Goal: Task Accomplishment & Management: Use online tool/utility

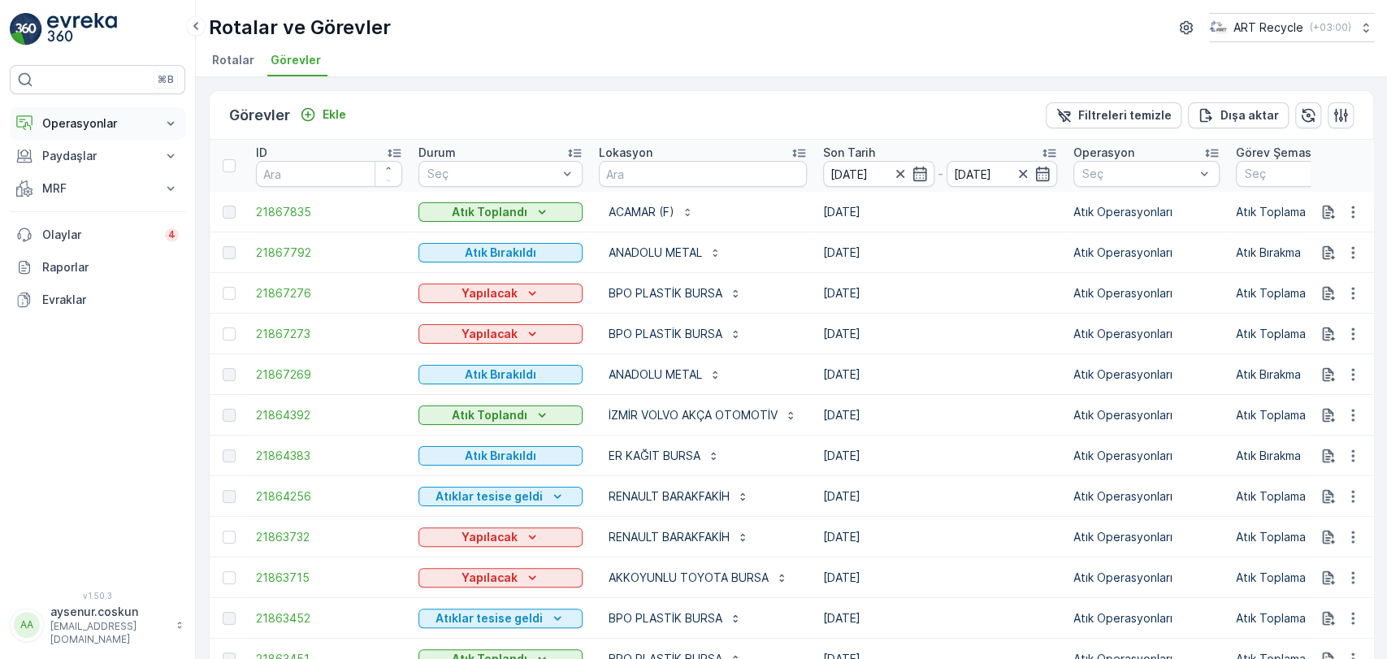
click at [144, 127] on p "Operasyonlar" at bounding box center [97, 123] width 111 height 16
drag, startPoint x: 132, startPoint y: 172, endPoint x: 154, endPoint y: 163, distance: 22.9
click at [132, 172] on link "Planlama" at bounding box center [110, 174] width 150 height 23
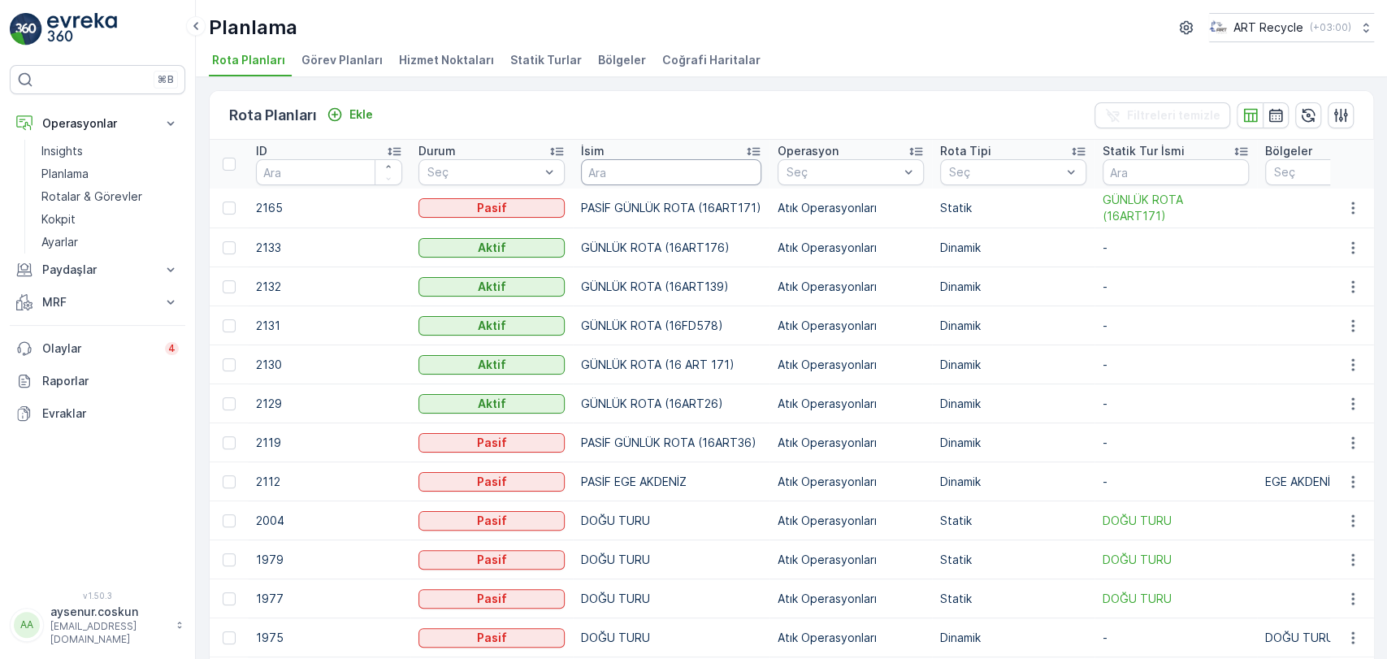
click at [640, 183] on input "text" at bounding box center [671, 172] width 180 height 26
click at [457, 69] on li "Hizmet Noktaları" at bounding box center [448, 63] width 105 height 28
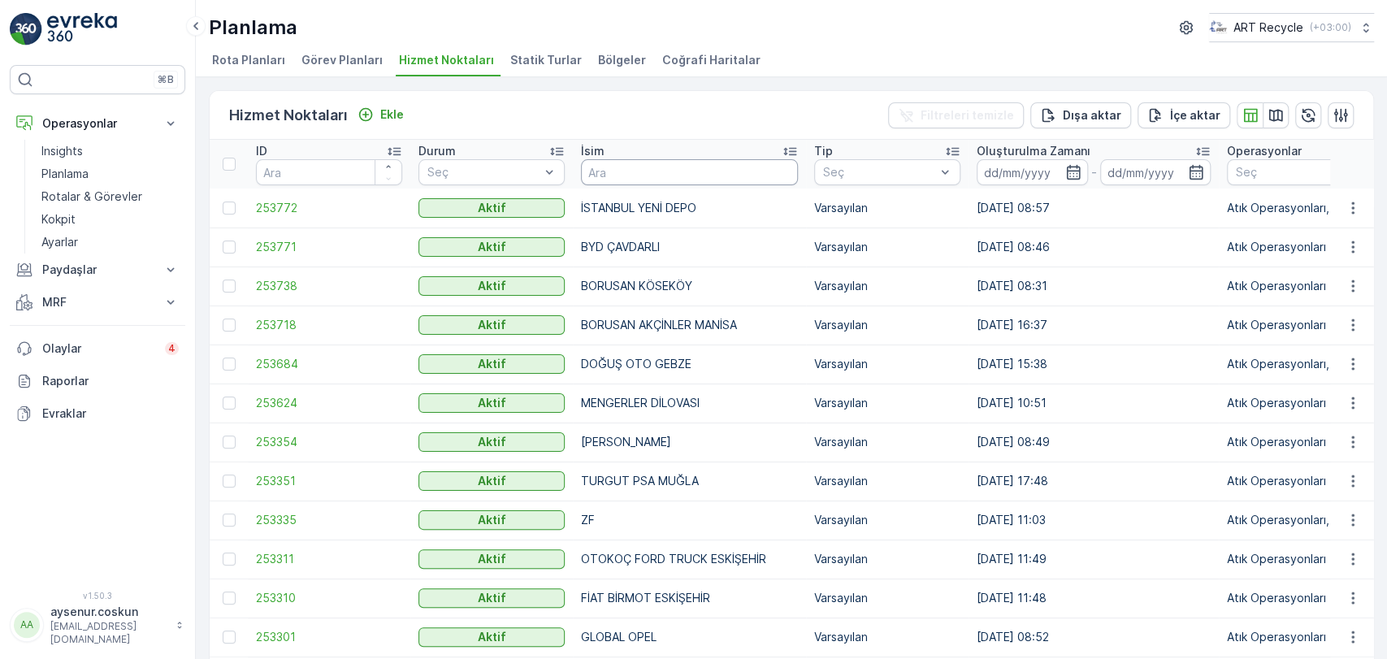
click at [613, 171] on input "text" at bounding box center [689, 172] width 217 height 26
type input "ALTAN"
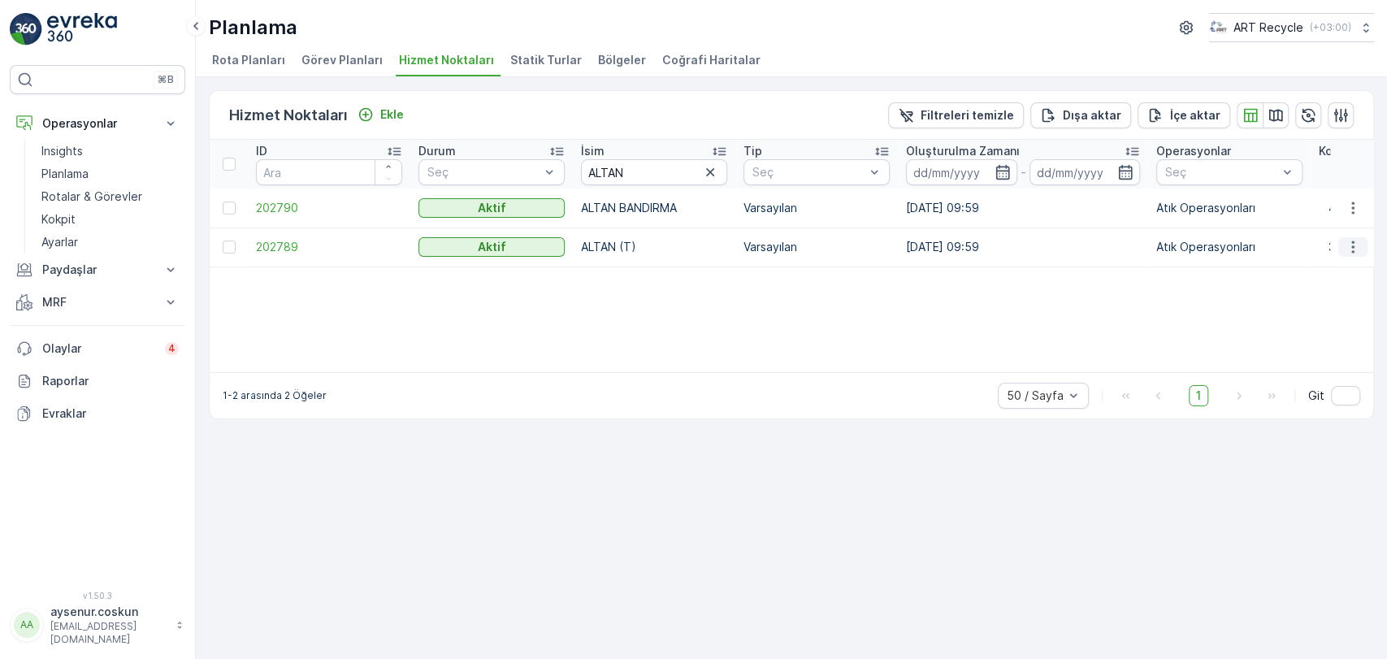
click at [1346, 249] on icon "button" at bounding box center [1353, 247] width 16 height 16
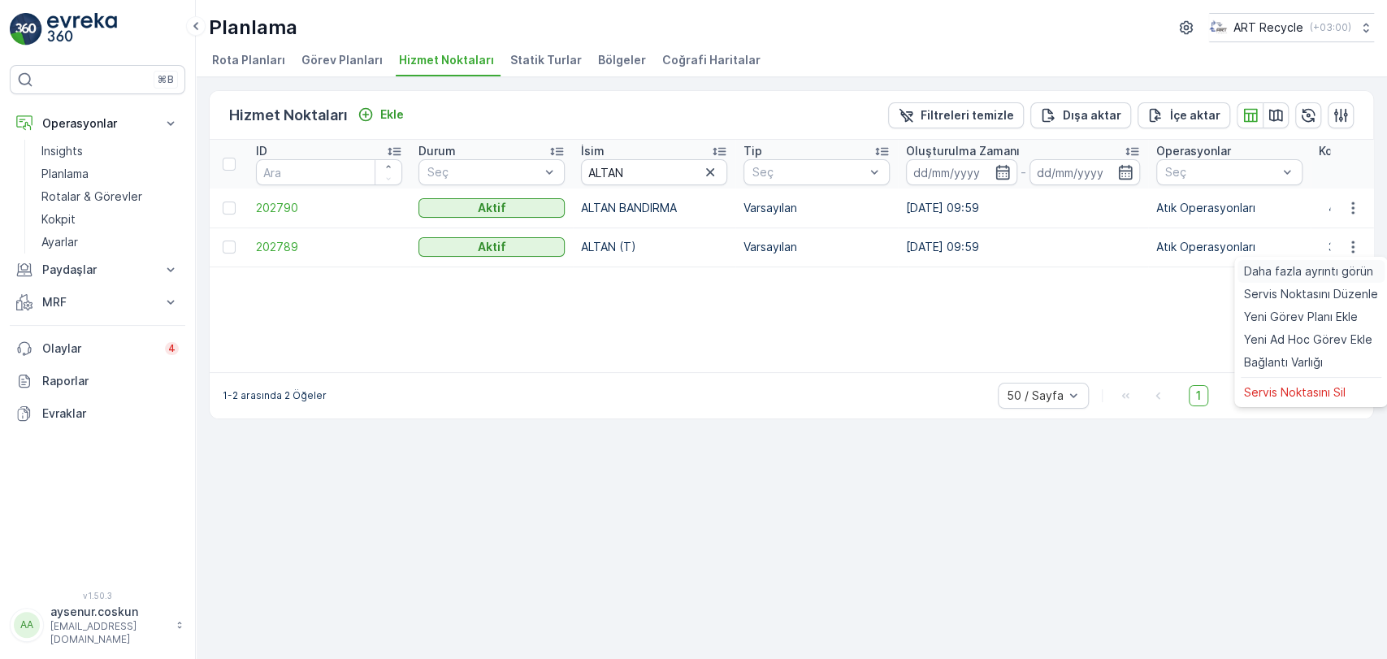
click at [1315, 267] on span "Daha fazla ayrıntı görün" at bounding box center [1308, 271] width 129 height 16
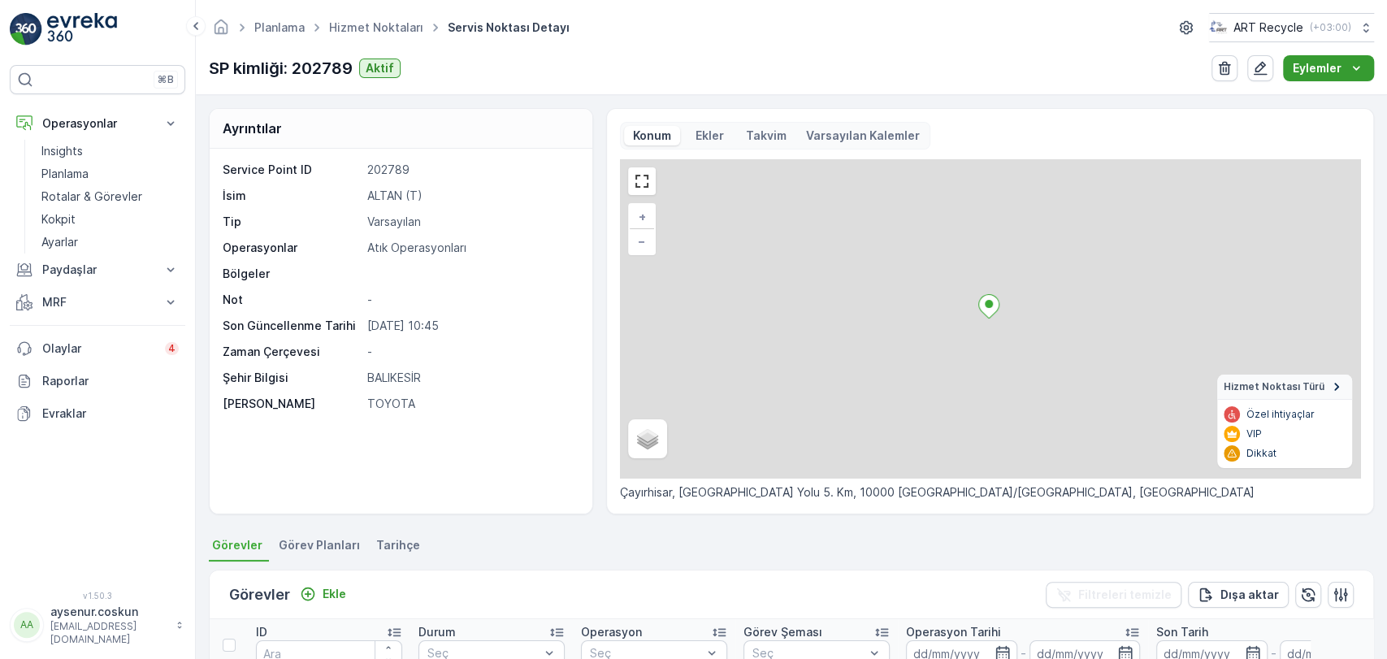
click at [1331, 63] on p "Eylemler" at bounding box center [1317, 68] width 49 height 16
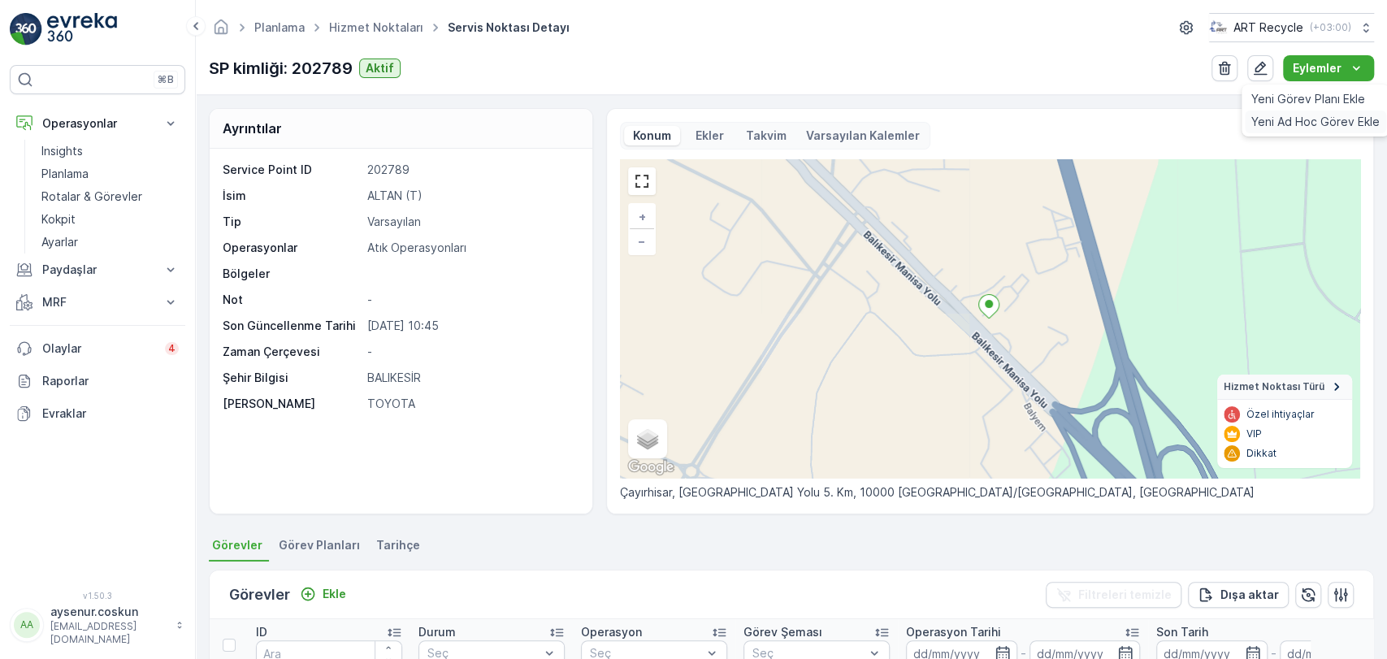
click at [1322, 122] on span "Yeni Ad Hoc Görev Ekle" at bounding box center [1315, 122] width 128 height 16
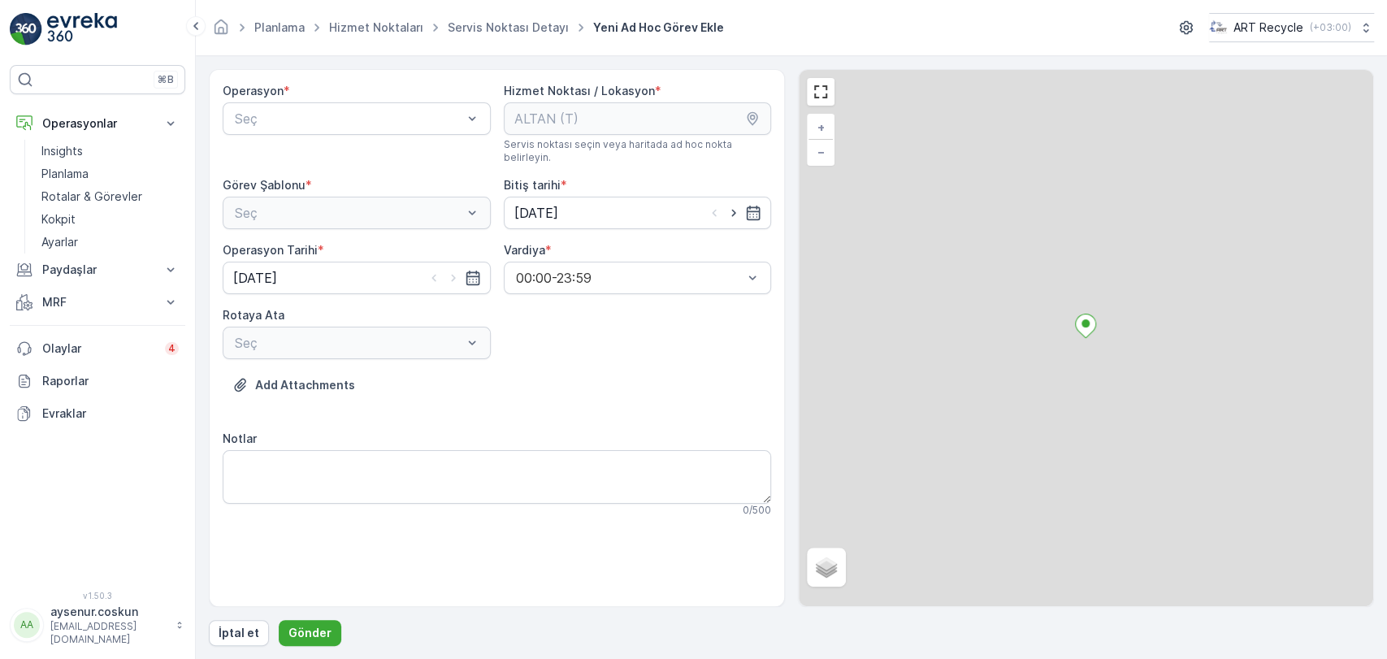
click at [340, 106] on div "Seç" at bounding box center [357, 118] width 268 height 33
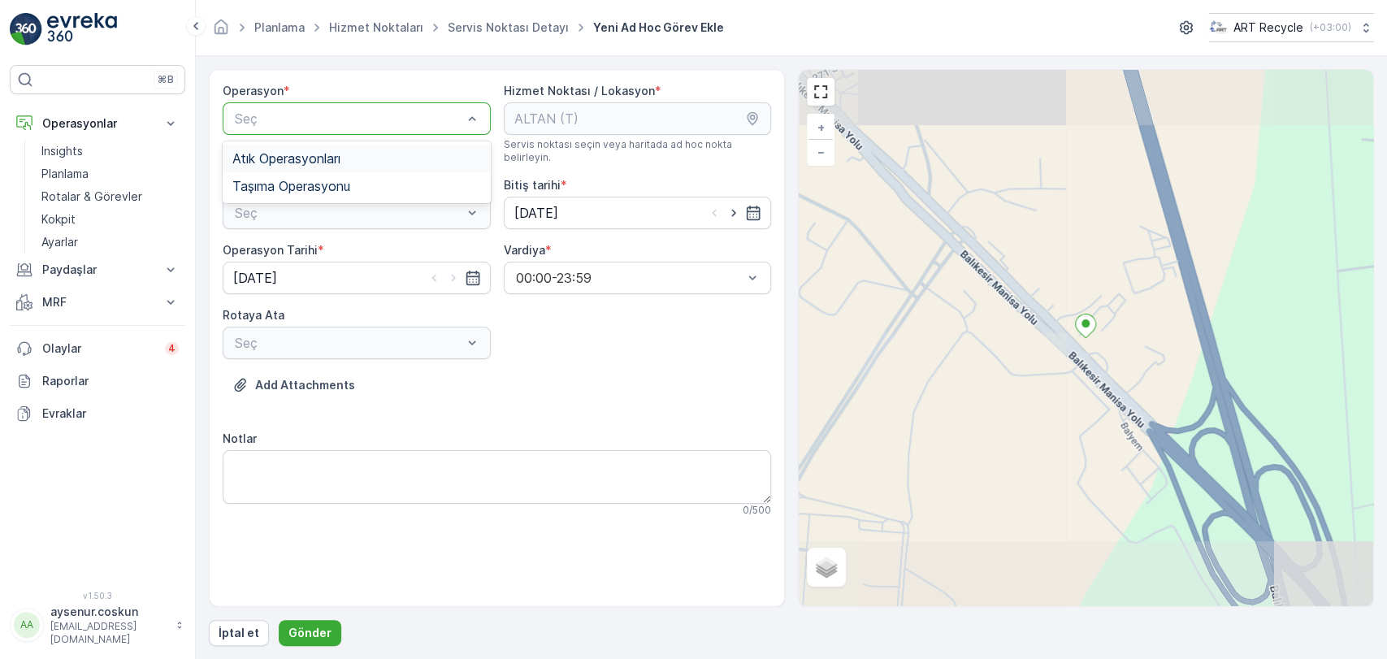
click at [329, 165] on div "Atık Operasyonları" at bounding box center [357, 159] width 268 height 28
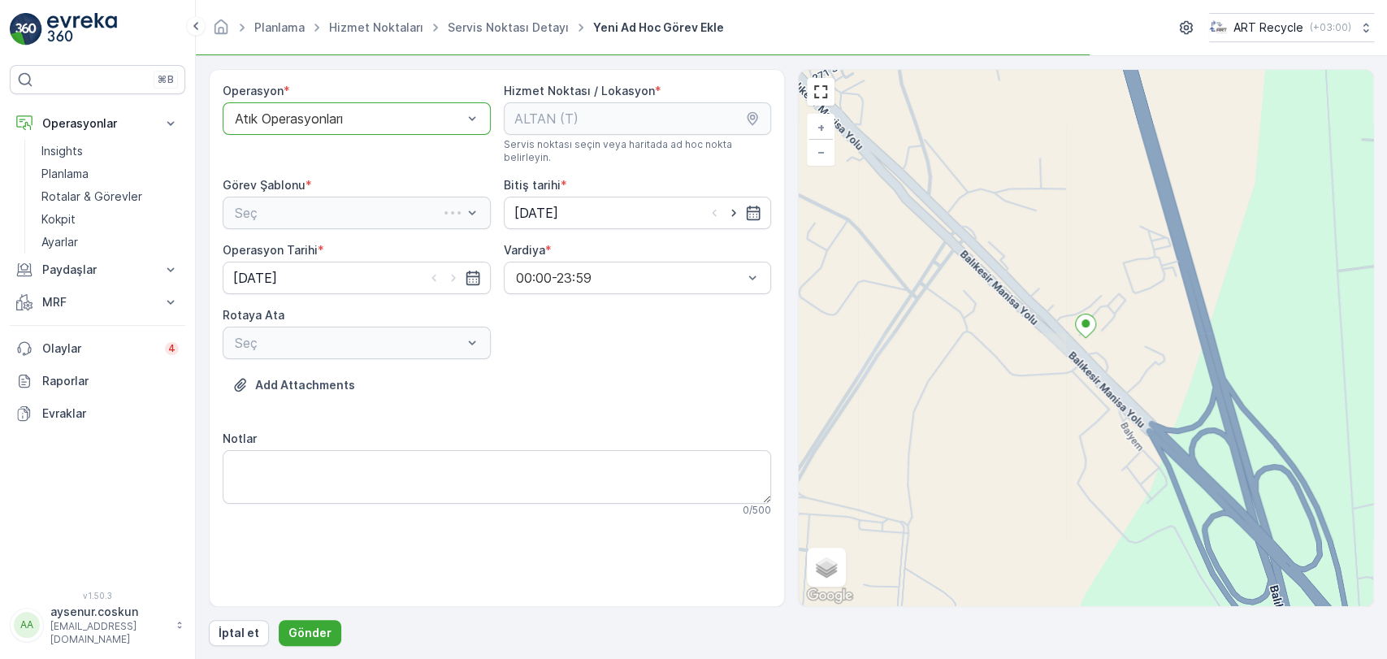
click at [323, 200] on div "Seç" at bounding box center [357, 213] width 268 height 33
click at [306, 245] on span "Atık Toplama" at bounding box center [271, 252] width 78 height 15
click at [295, 353] on div "Operasyon * option Atık Operasyonları, selected. Atık Operasyonları Hizmet Nokt…" at bounding box center [497, 306] width 548 height 447
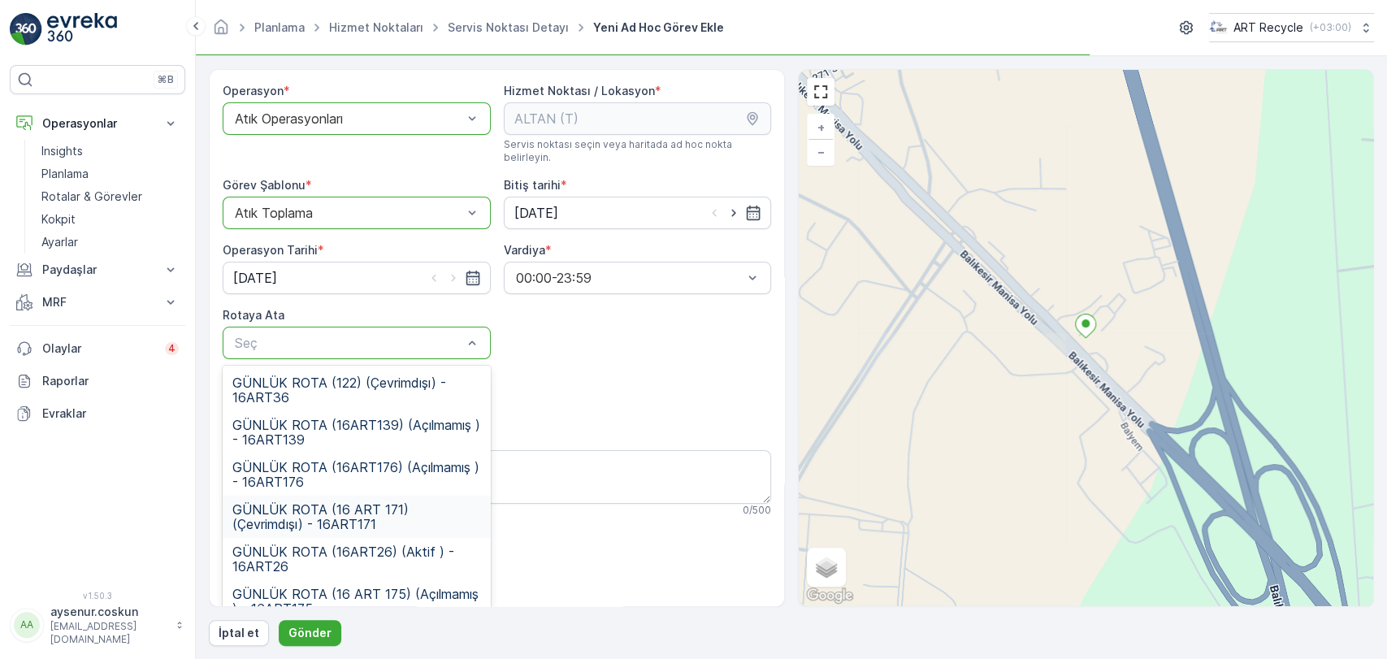
click at [379, 505] on span "GÜNLÜK ROTA (16 ART 171) (Çevrimdışı) - 16ART171" at bounding box center [356, 516] width 249 height 29
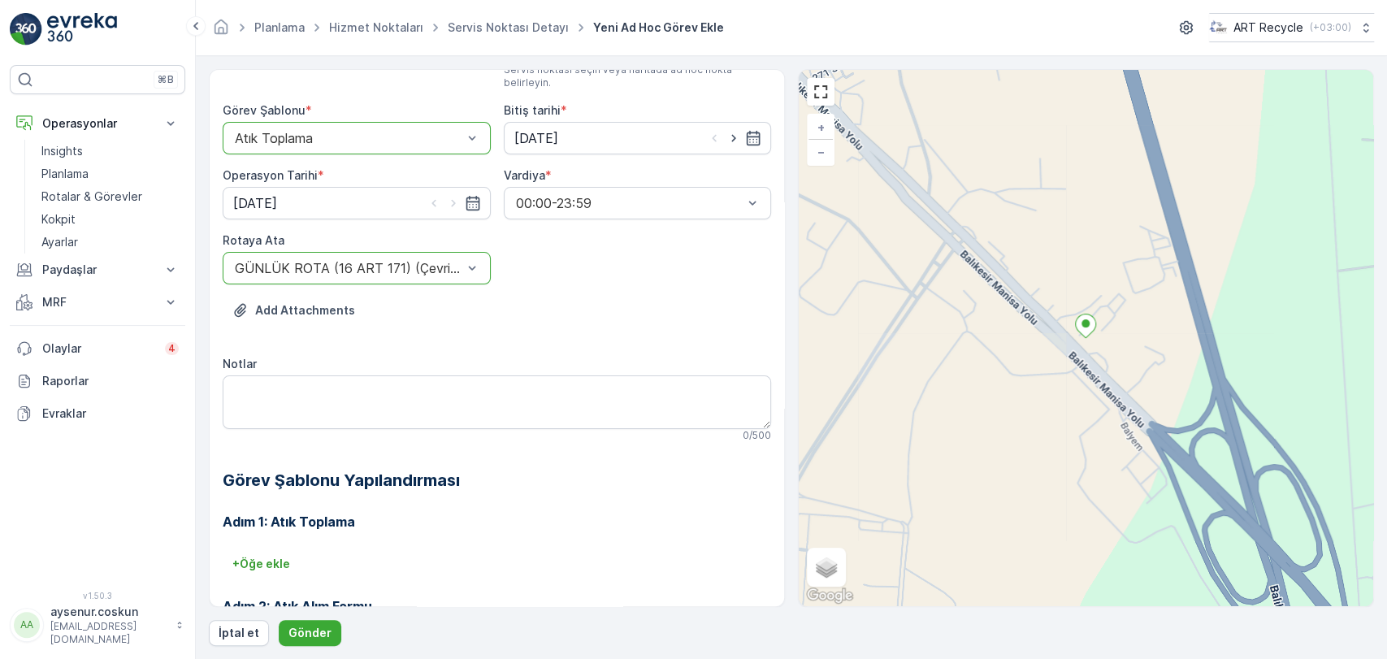
scroll to position [180, 0]
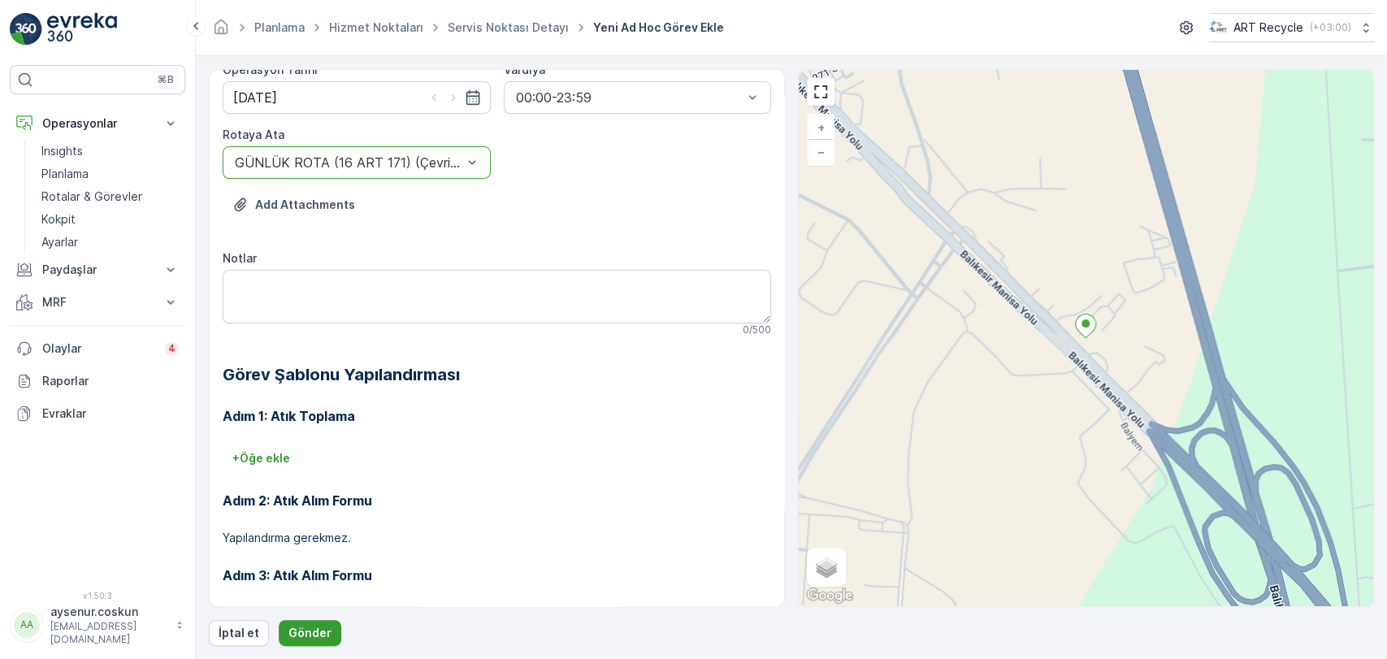
click at [297, 627] on p "Gönder" at bounding box center [309, 633] width 43 height 16
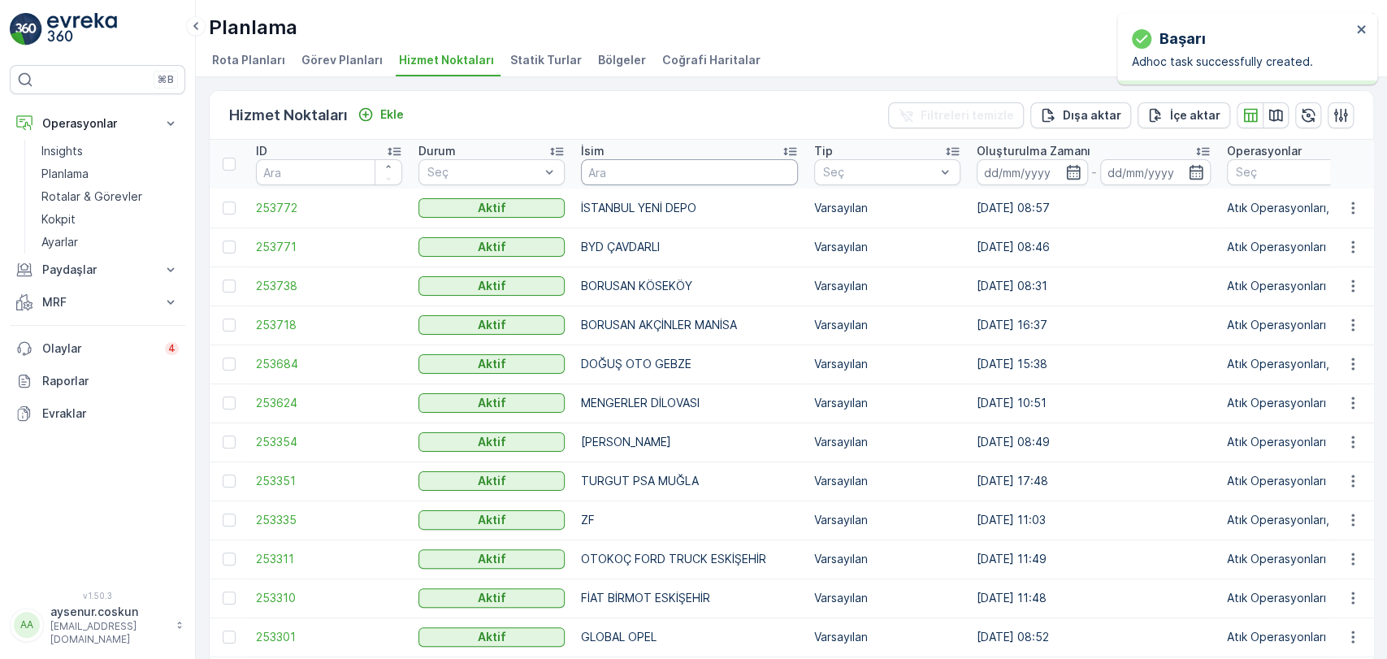
click at [616, 166] on input "text" at bounding box center [689, 172] width 217 height 26
type input "AK OTO"
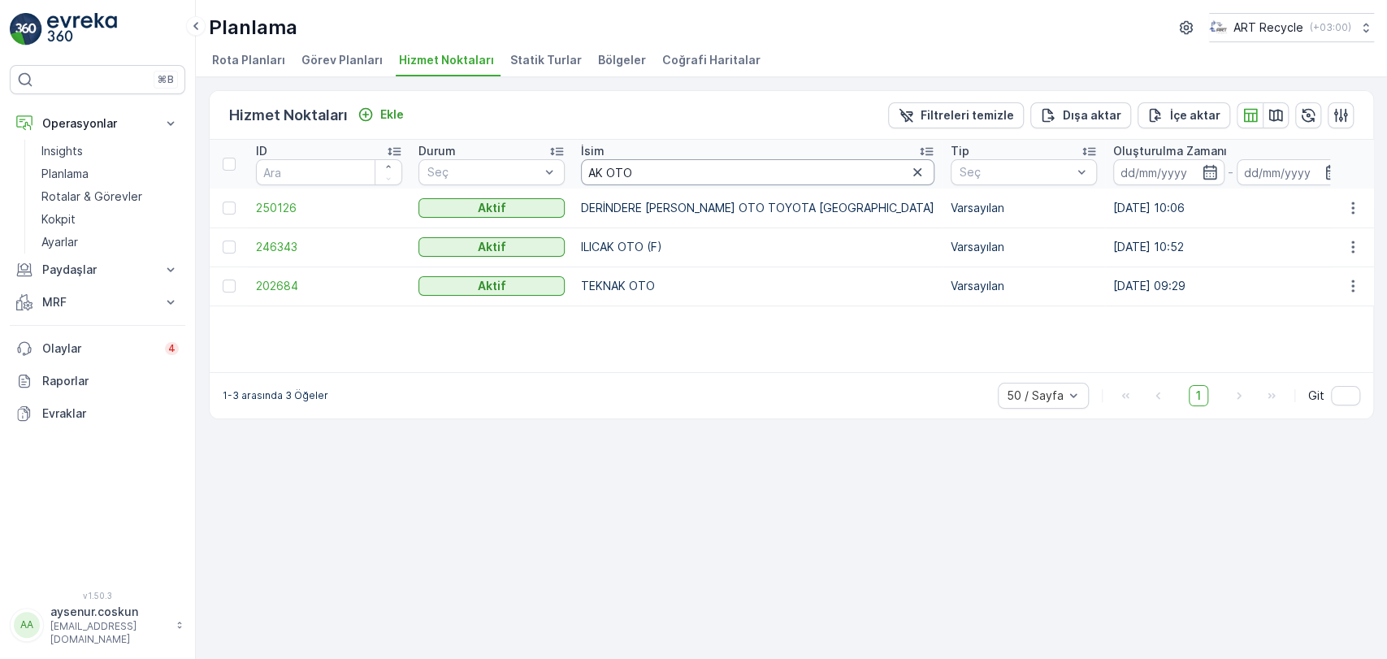
click at [605, 171] on input "AK OTO" at bounding box center [757, 172] width 353 height 26
type input "[PERSON_NAME]"
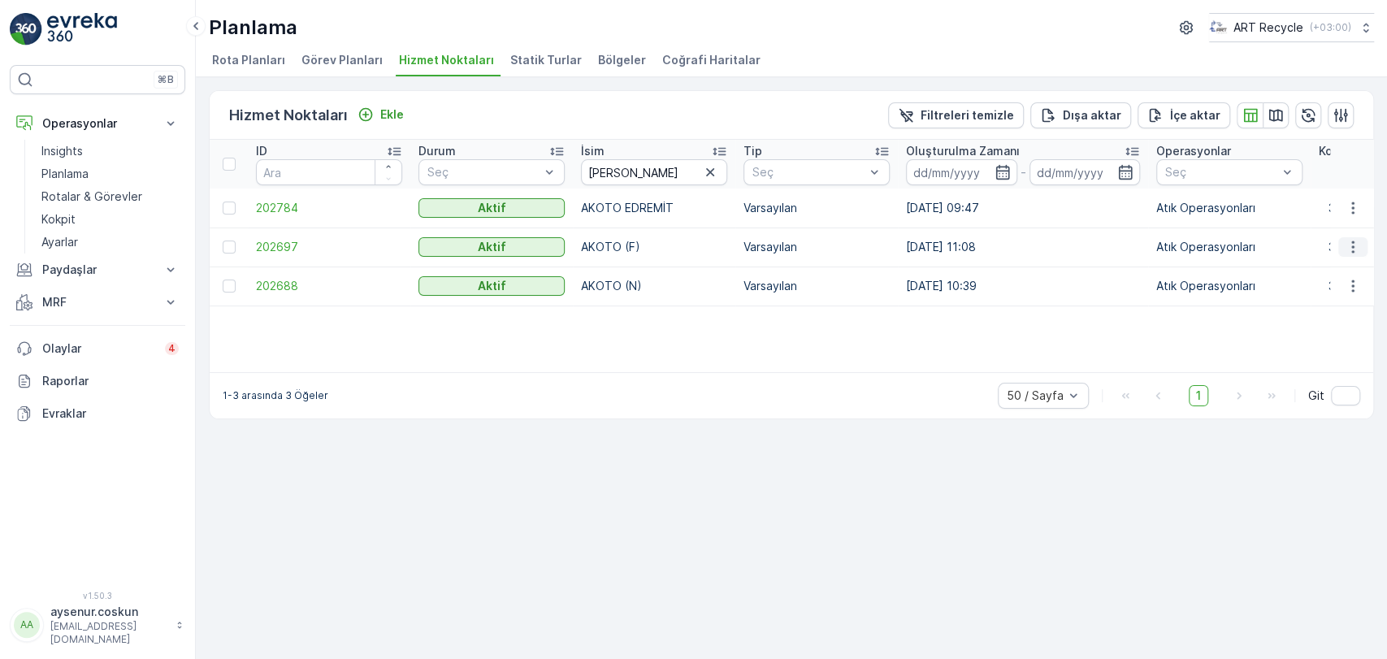
click at [1359, 249] on icon "button" at bounding box center [1353, 247] width 16 height 16
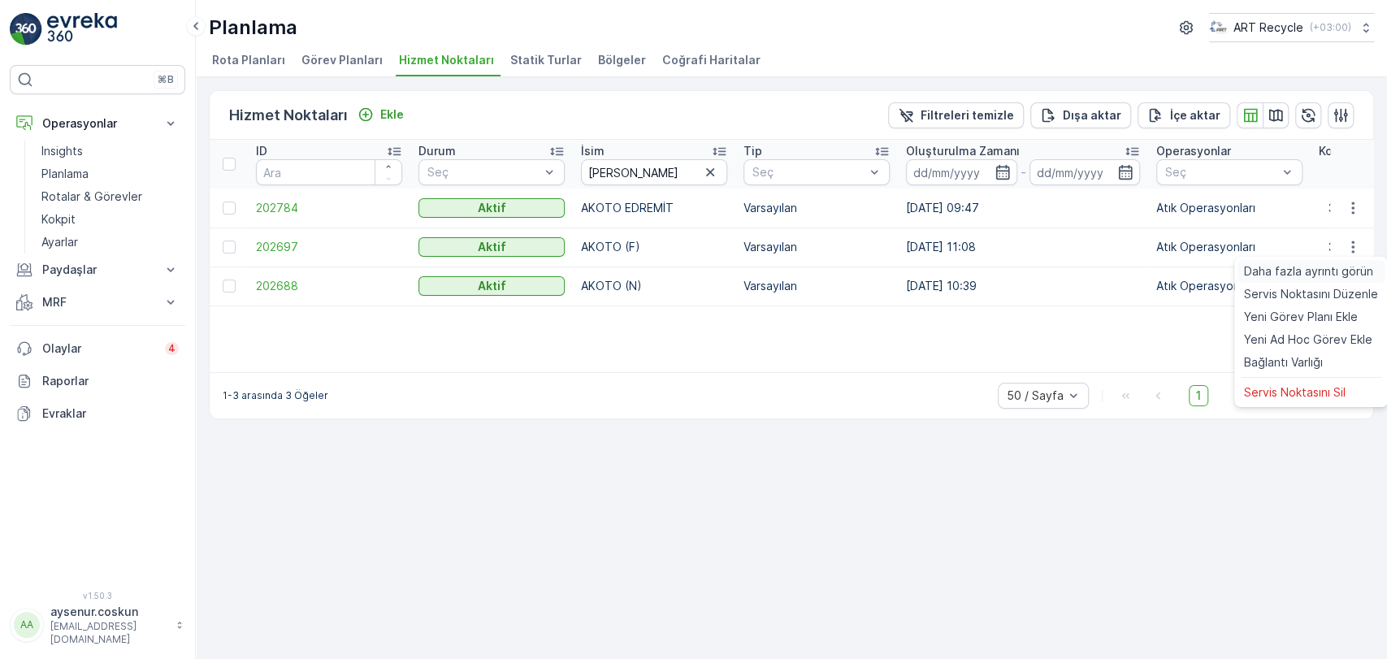
click at [1328, 274] on span "Daha fazla ayrıntı görün" at bounding box center [1308, 271] width 129 height 16
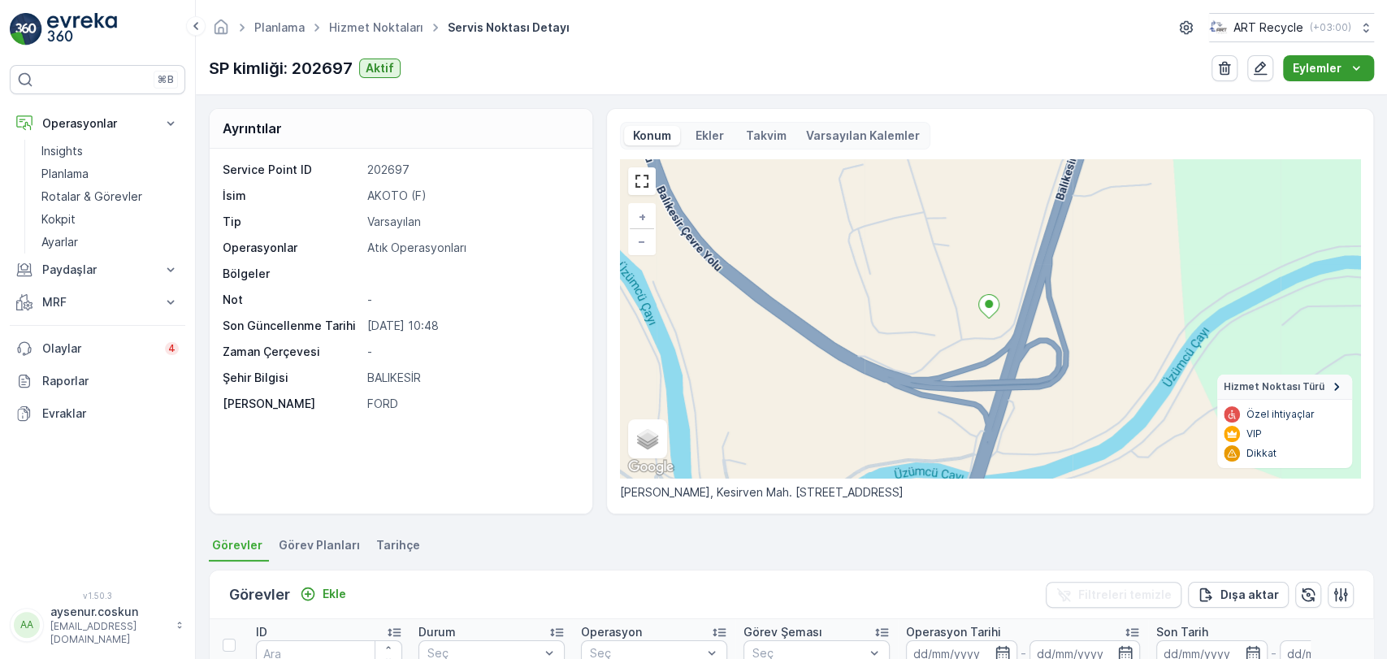
click at [1300, 58] on button "Eylemler" at bounding box center [1328, 68] width 91 height 26
click at [1285, 119] on span "Yeni Ad Hoc Görev Ekle" at bounding box center [1315, 122] width 128 height 16
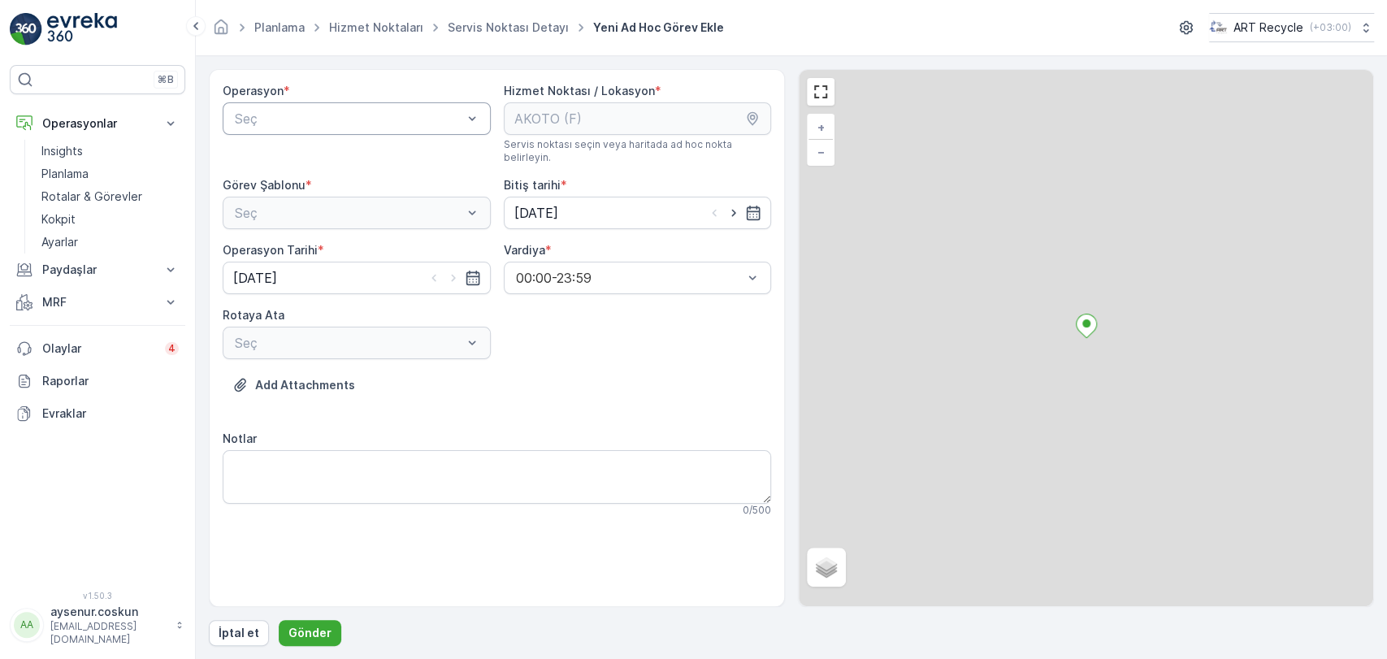
click at [378, 106] on div "Seç" at bounding box center [357, 118] width 268 height 33
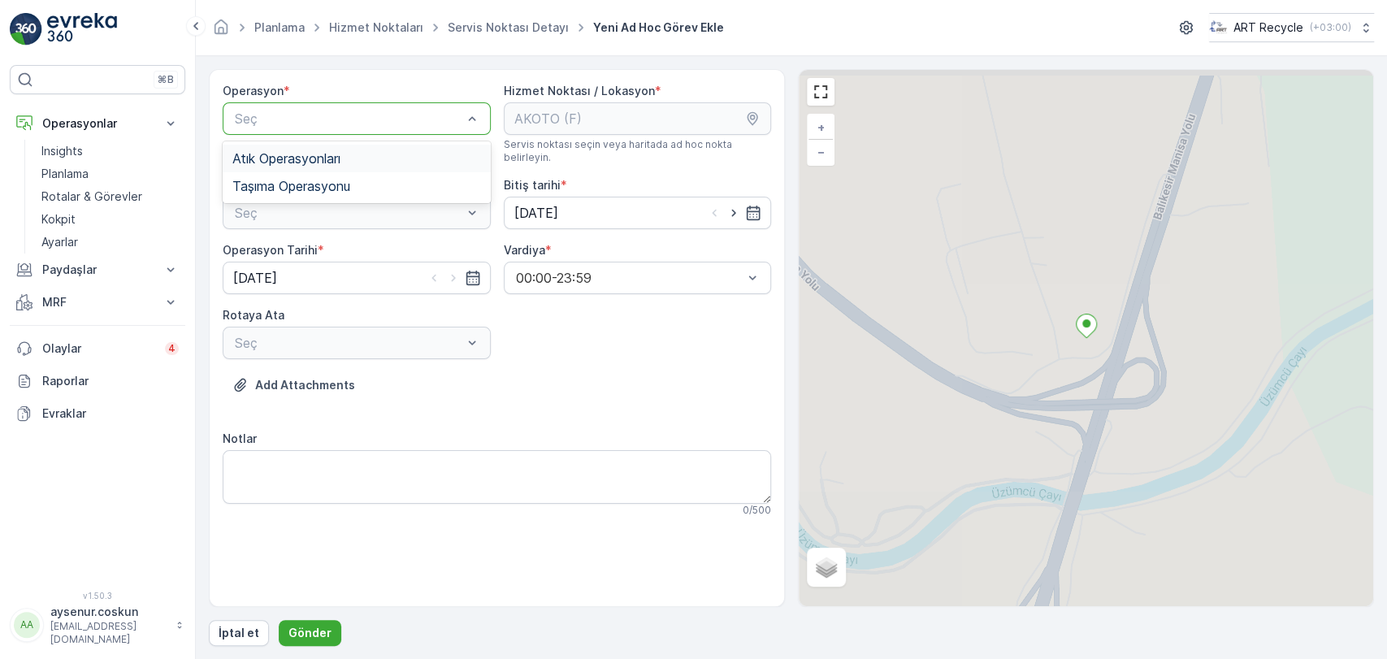
click at [345, 163] on div "Atık Operasyonları" at bounding box center [356, 158] width 249 height 15
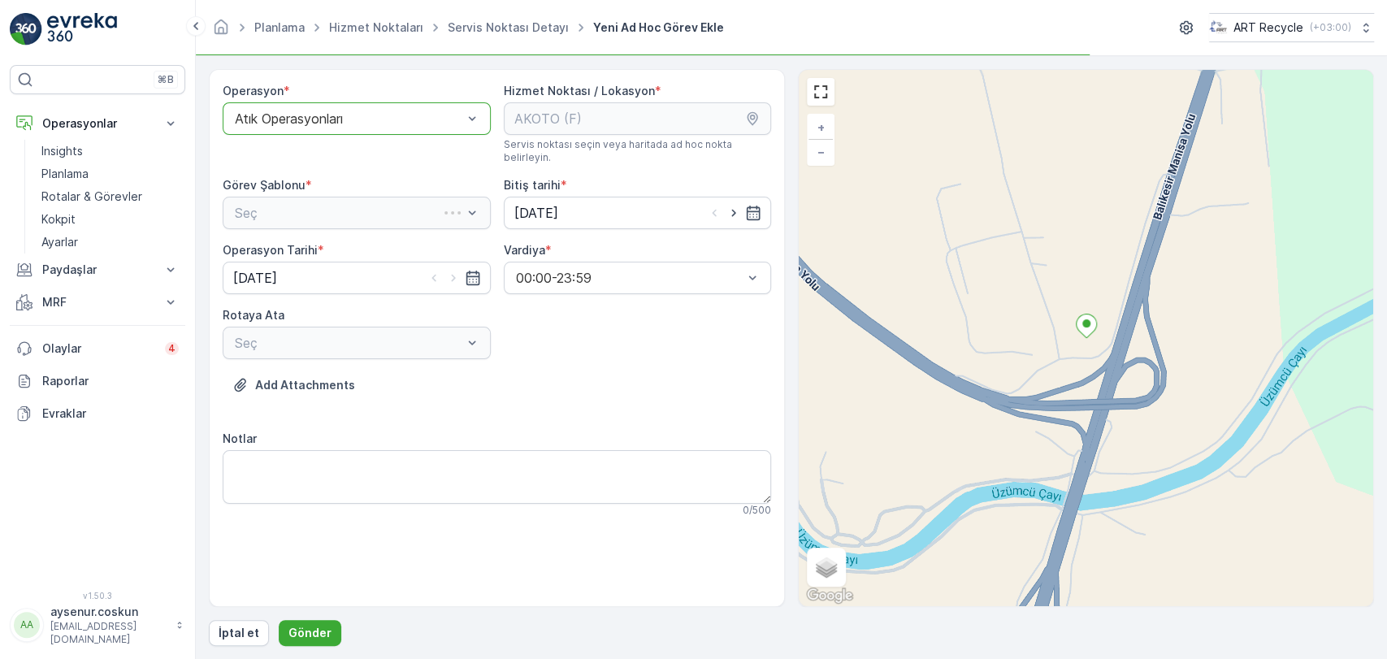
click at [338, 206] on div "Seç" at bounding box center [357, 213] width 268 height 33
click at [331, 210] on div "Seç" at bounding box center [357, 213] width 268 height 33
click at [292, 245] on span "Atık Toplama" at bounding box center [271, 252] width 78 height 15
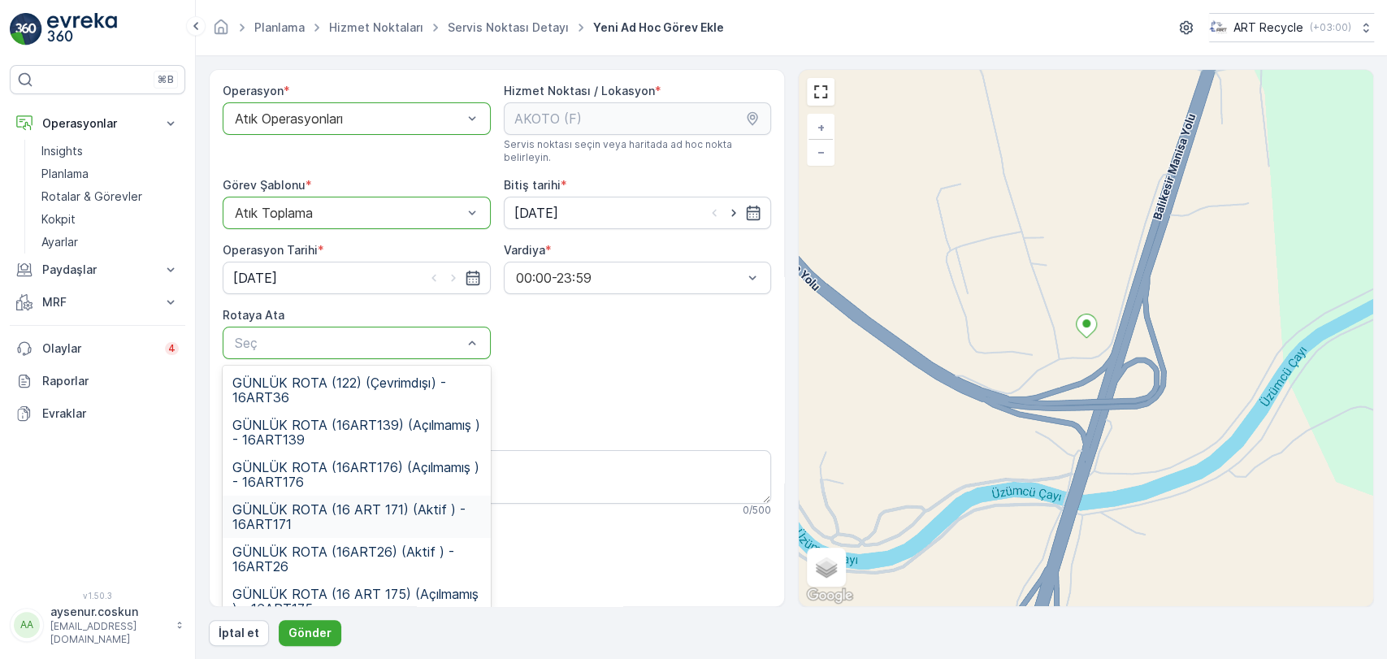
click at [345, 502] on span "GÜNLÜK ROTA (16 ART 171) (Aktif ) - 16ART171" at bounding box center [356, 516] width 249 height 29
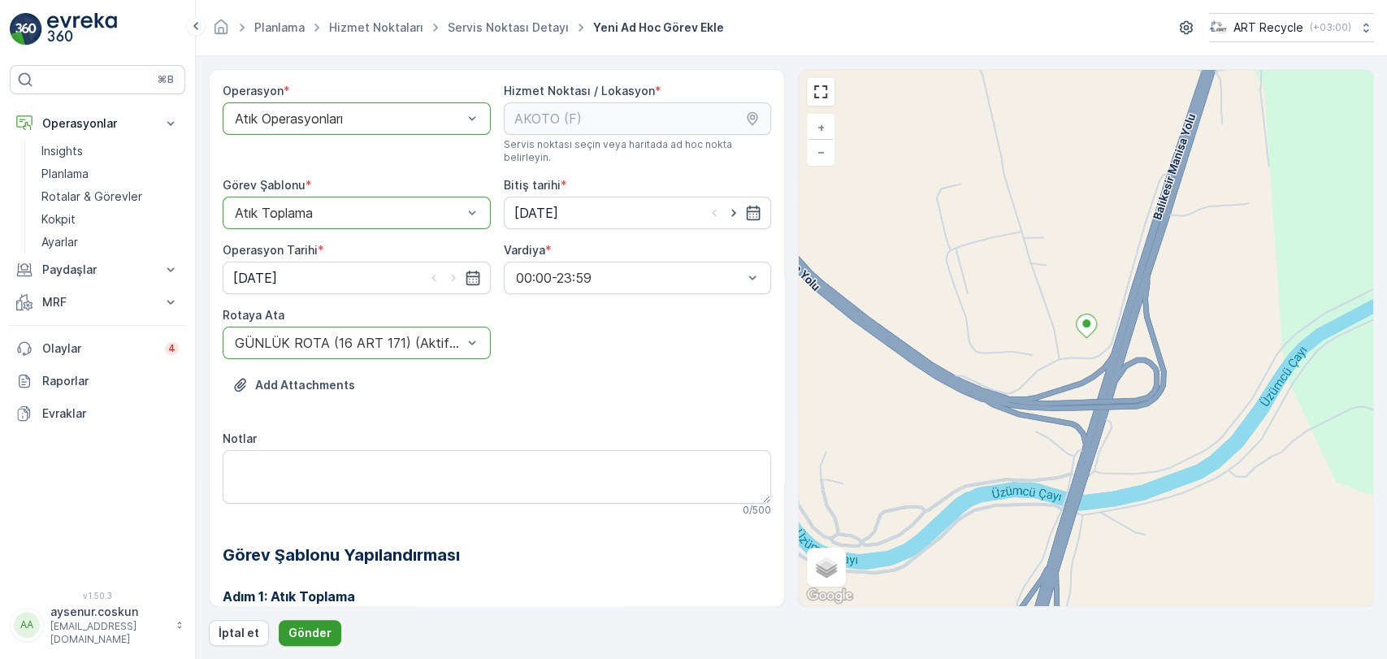
click at [299, 637] on p "Gönder" at bounding box center [309, 633] width 43 height 16
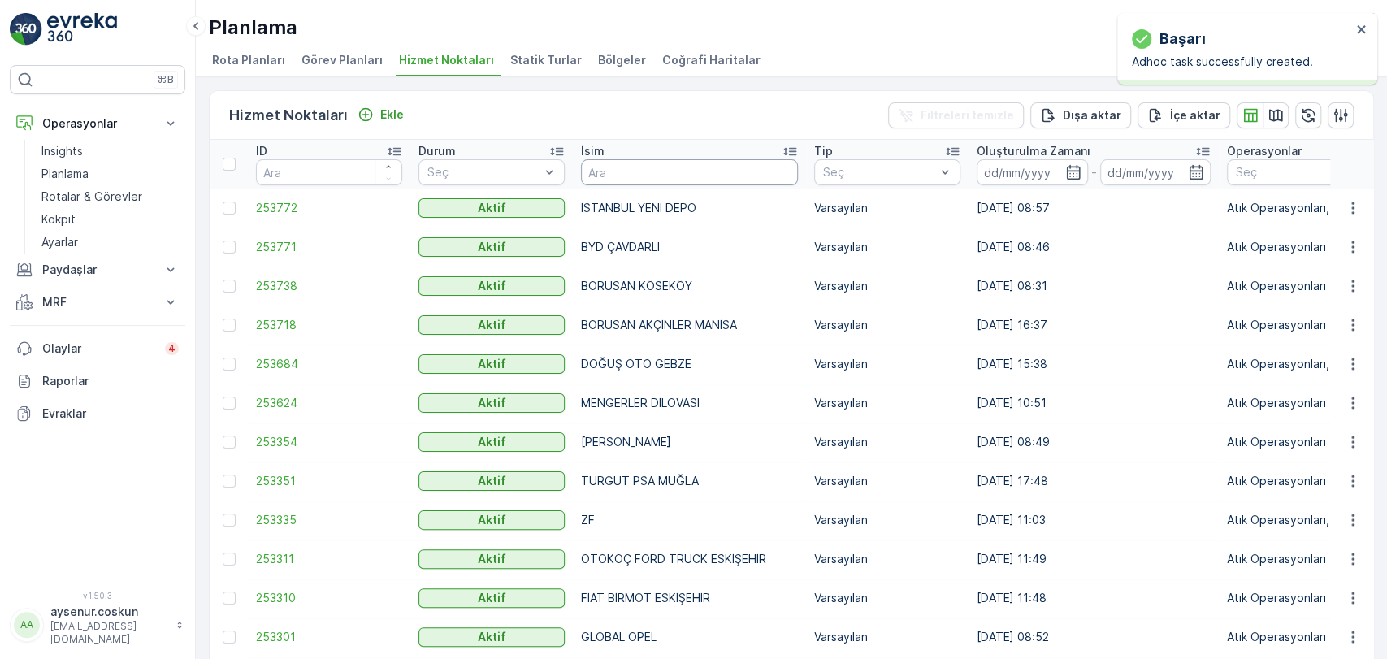
click at [616, 171] on input "text" at bounding box center [689, 172] width 217 height 26
type input "[PERSON_NAME]"
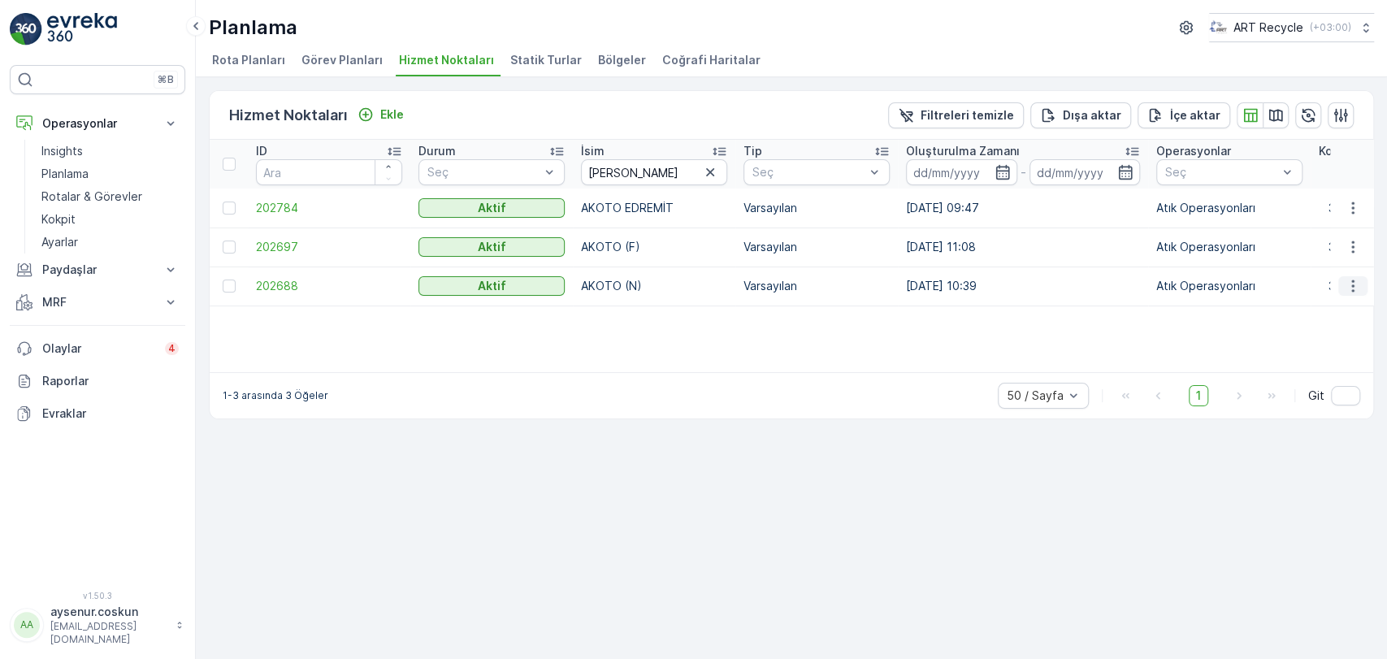
click at [1352, 278] on icon "button" at bounding box center [1353, 286] width 16 height 16
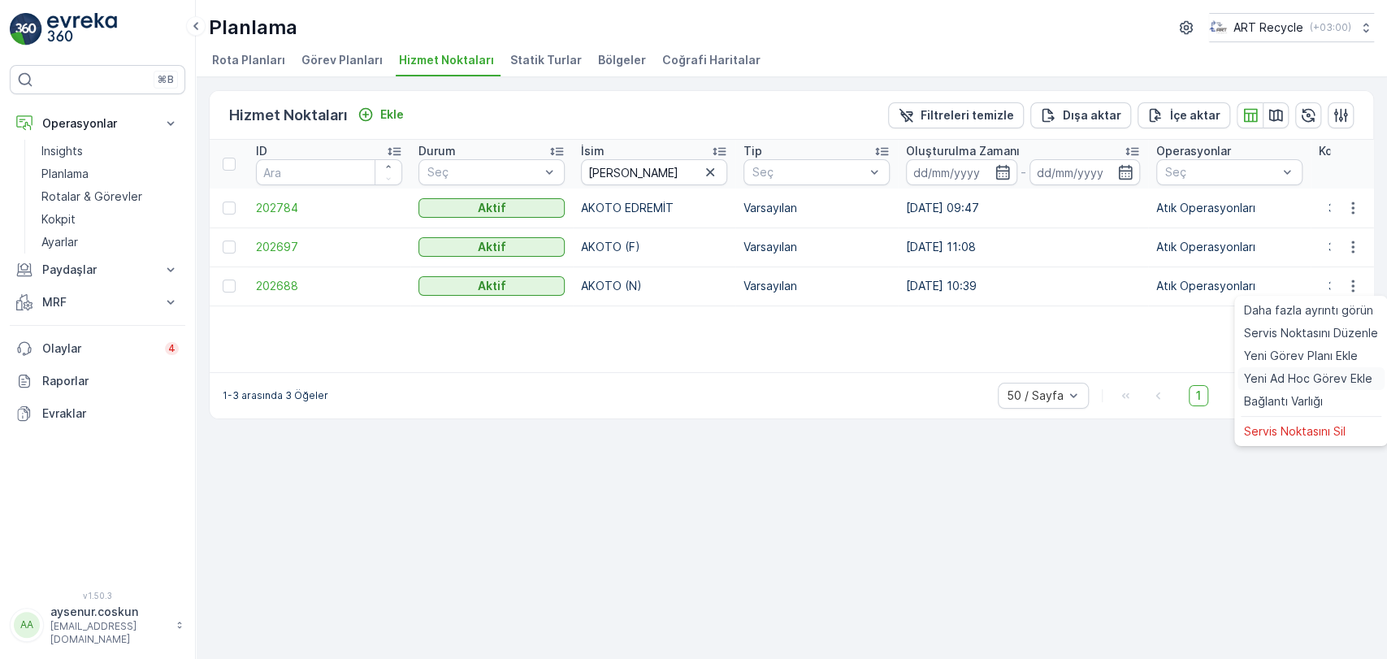
click at [1337, 379] on span "Yeni Ad Hoc Görev Ekle" at bounding box center [1308, 379] width 128 height 16
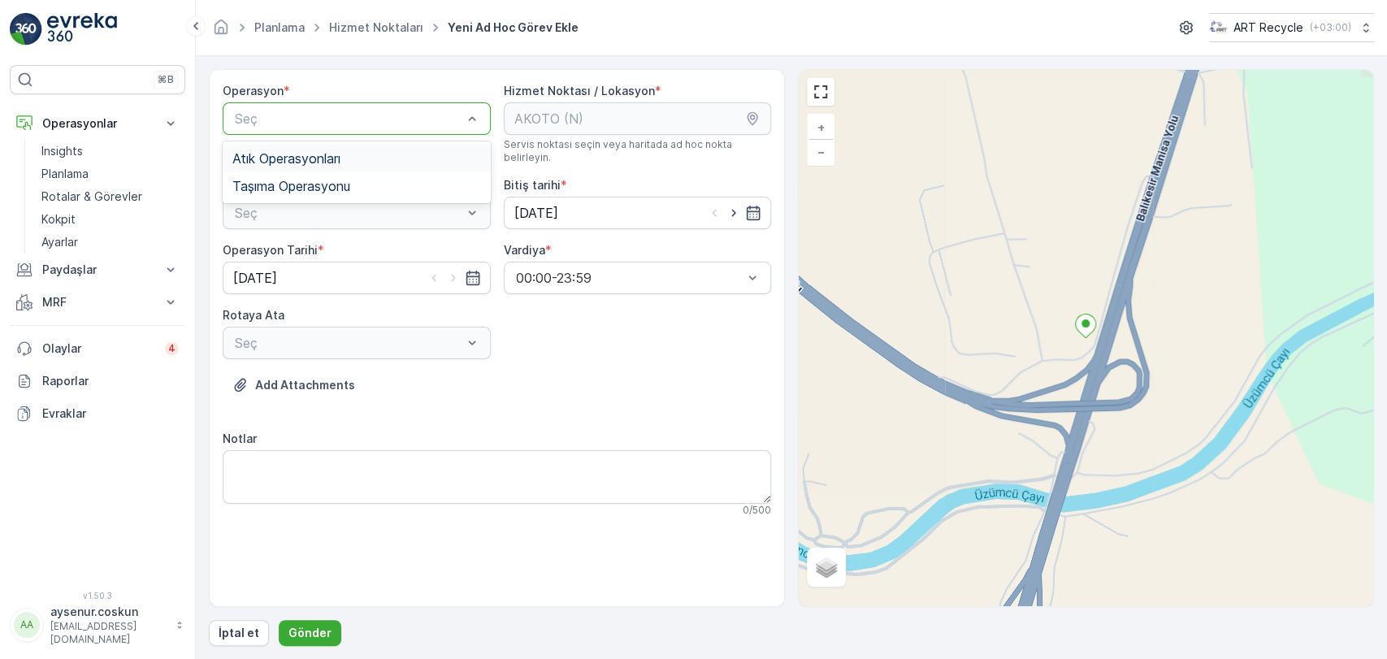
click at [288, 151] on span "Atık Operasyonları" at bounding box center [286, 158] width 108 height 15
click at [308, 245] on span "Atık Toplama" at bounding box center [271, 252] width 78 height 15
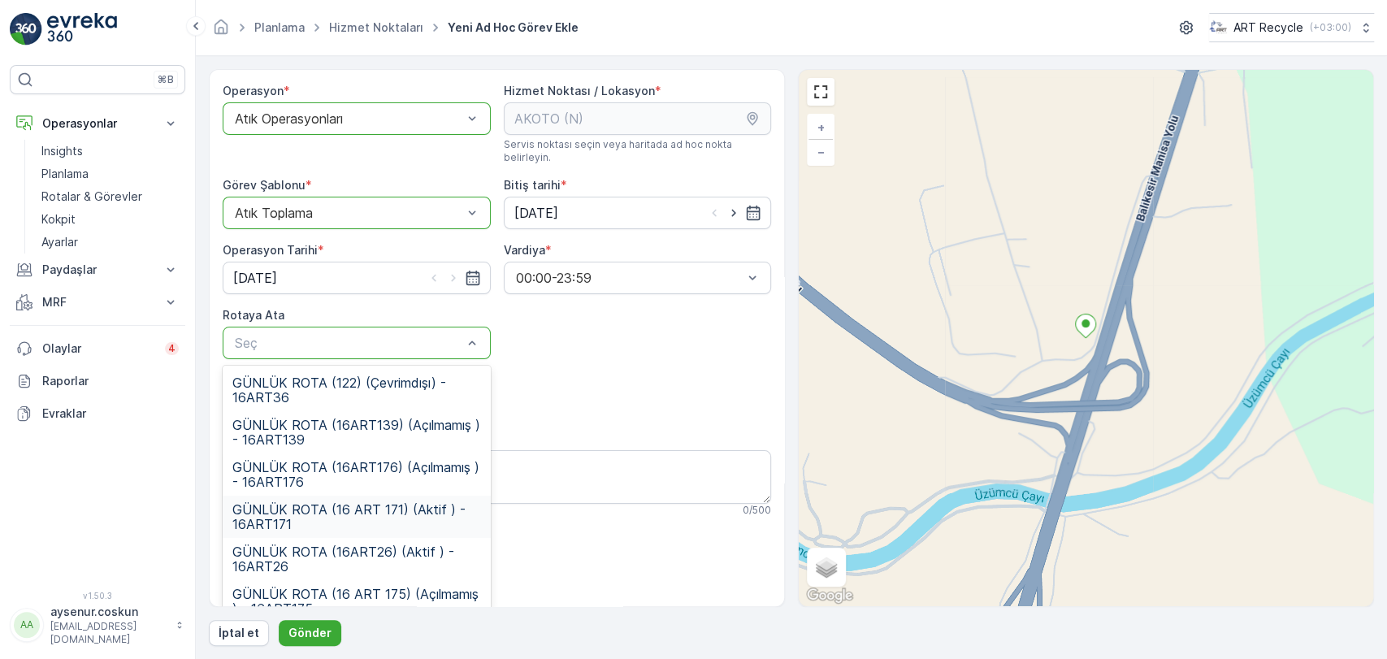
click at [366, 506] on span "GÜNLÜK ROTA (16 ART 171) (Aktif ) - 16ART171" at bounding box center [356, 516] width 249 height 29
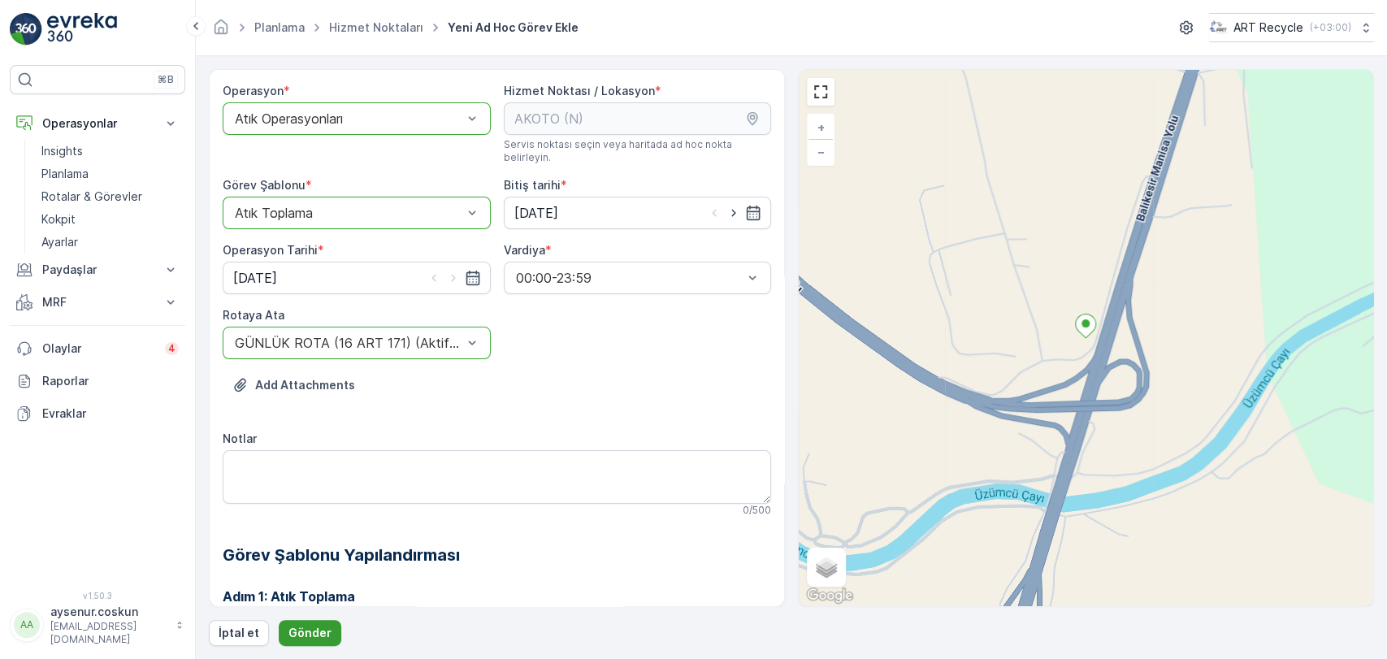
click at [327, 629] on button "Gönder" at bounding box center [310, 633] width 63 height 26
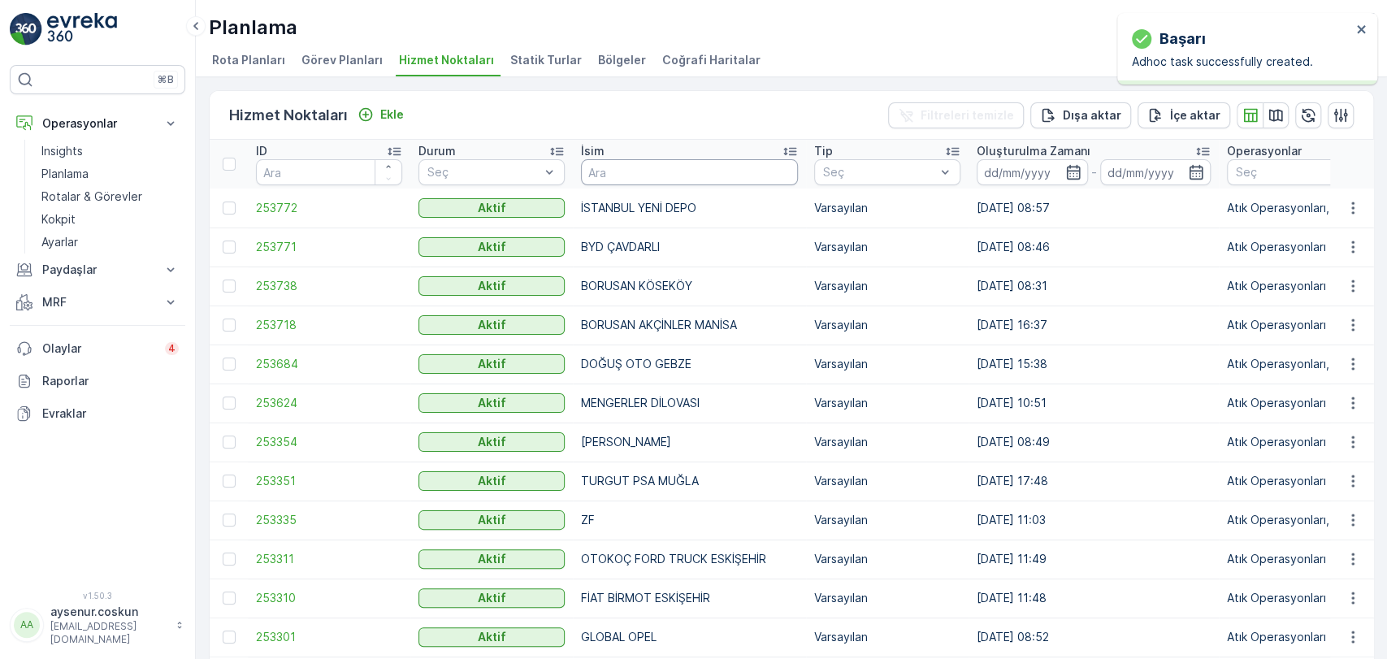
click at [624, 173] on input "text" at bounding box center [689, 172] width 217 height 26
type input "BEYZ"
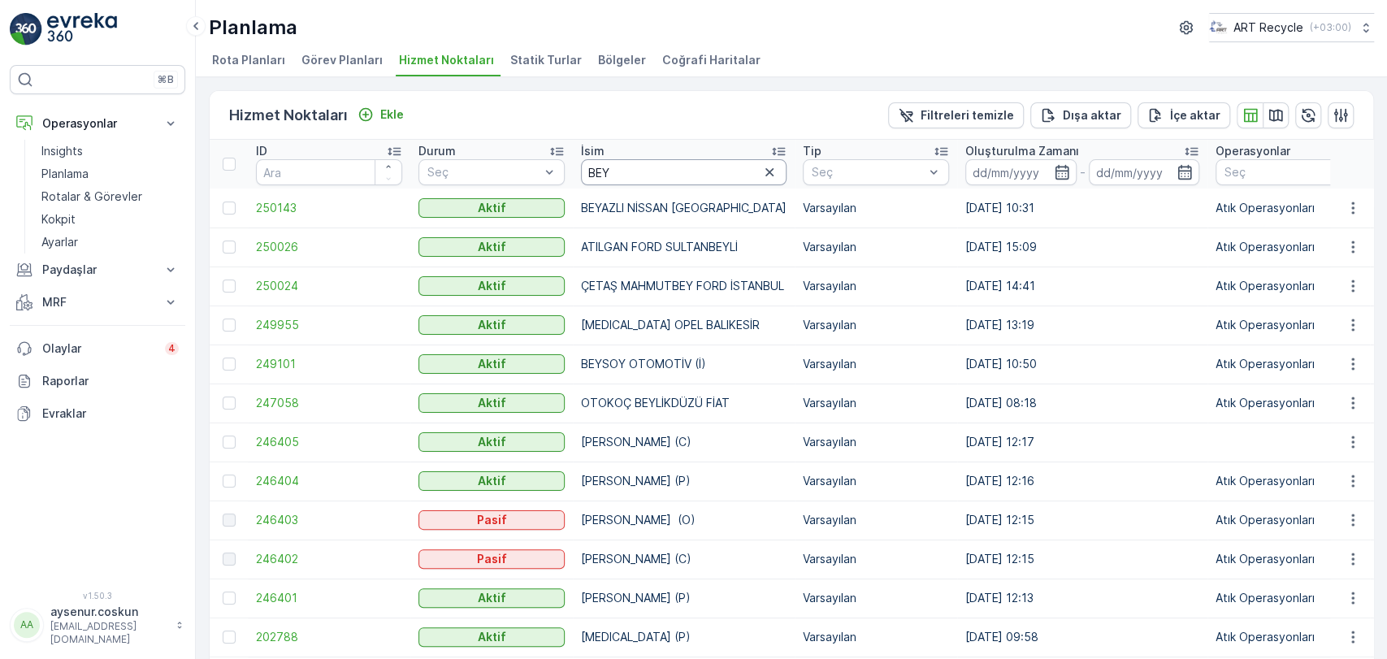
click at [624, 173] on input "BEY" at bounding box center [684, 172] width 206 height 26
type input "[MEDICAL_DATA]"
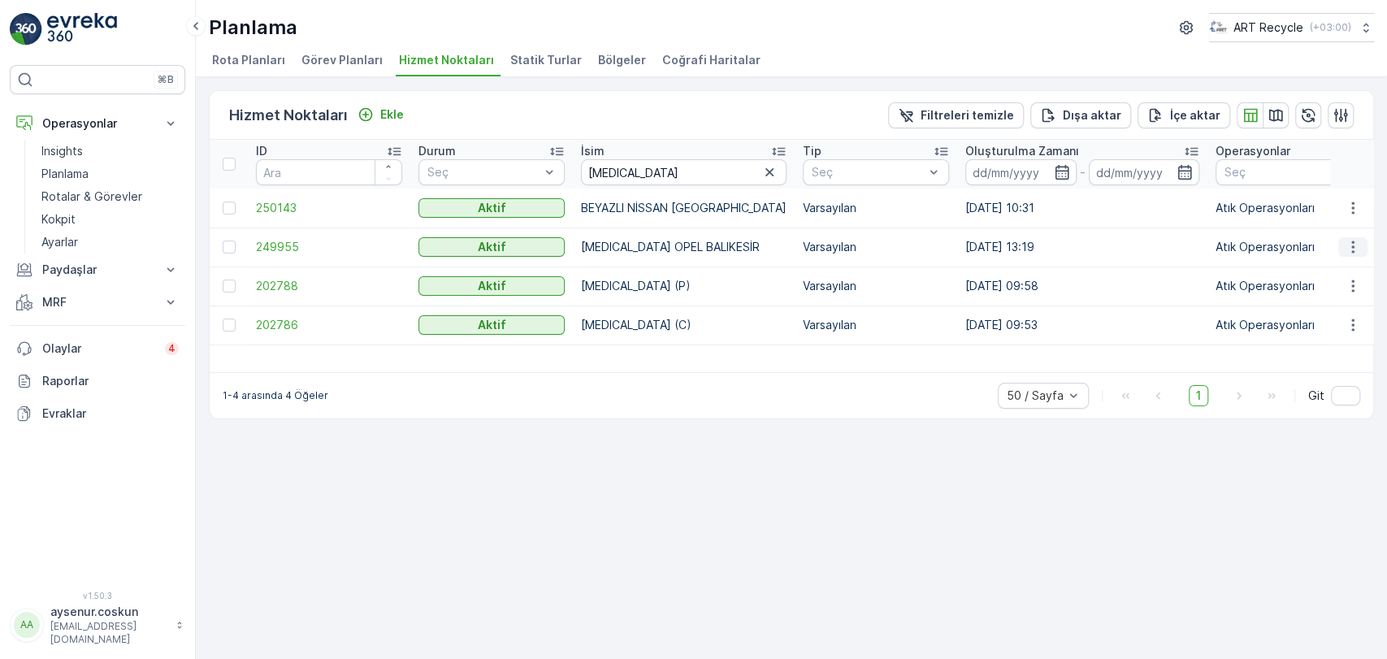
click at [1352, 242] on icon "button" at bounding box center [1352, 247] width 2 height 12
click at [710, 314] on td "[MEDICAL_DATA] (C)" at bounding box center [684, 325] width 222 height 39
click at [1357, 284] on icon "button" at bounding box center [1353, 286] width 16 height 16
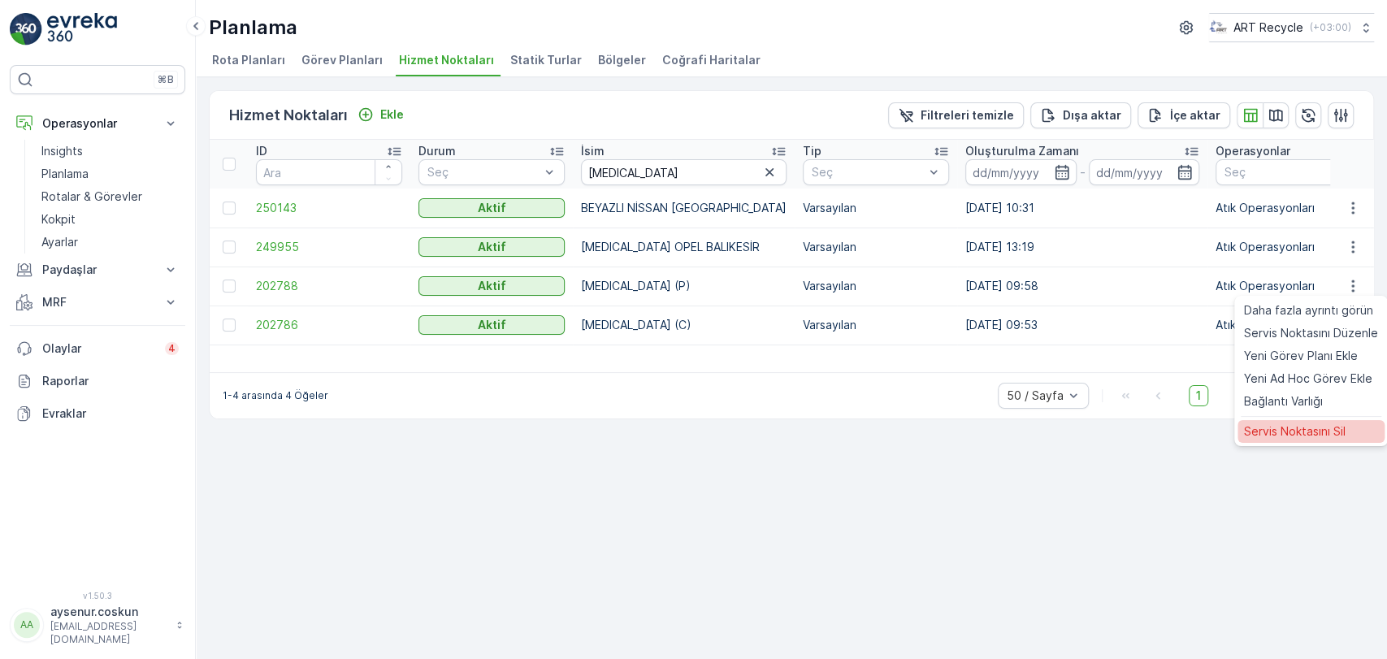
click at [1305, 427] on span "Servis Noktasını Sil" at bounding box center [1295, 431] width 102 height 16
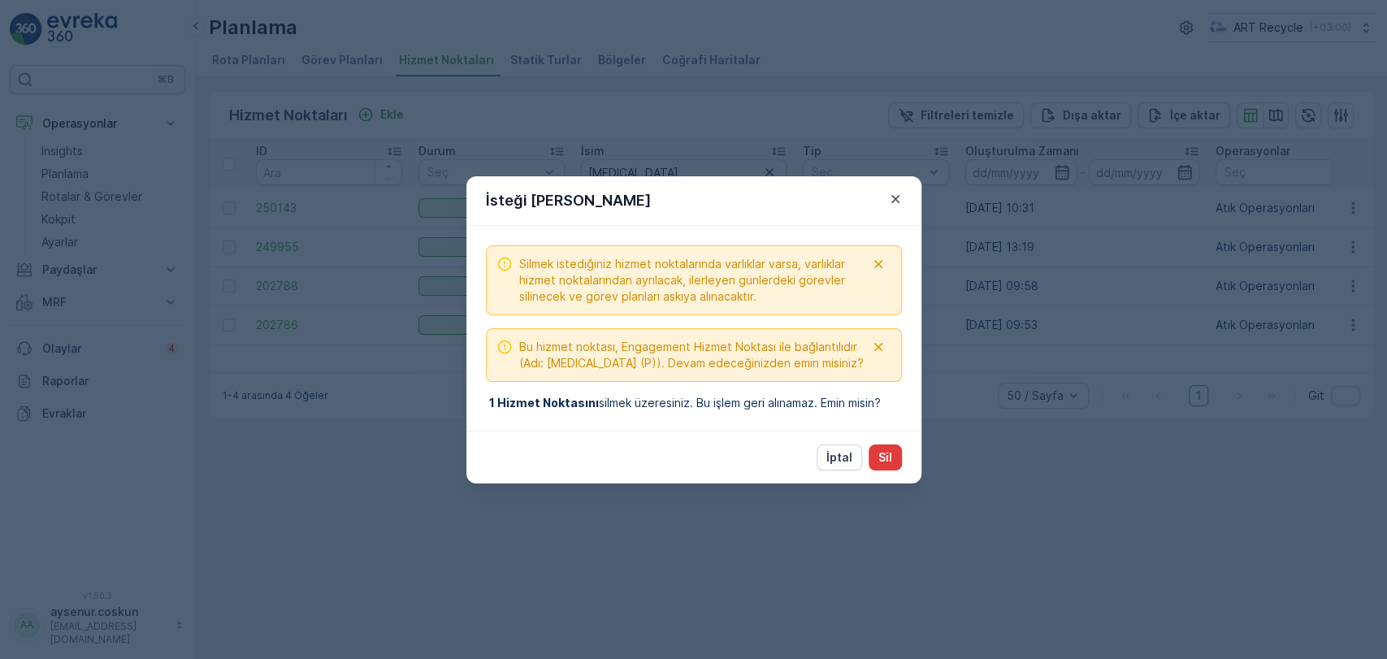
click at [896, 449] on button "Sil" at bounding box center [885, 457] width 33 height 26
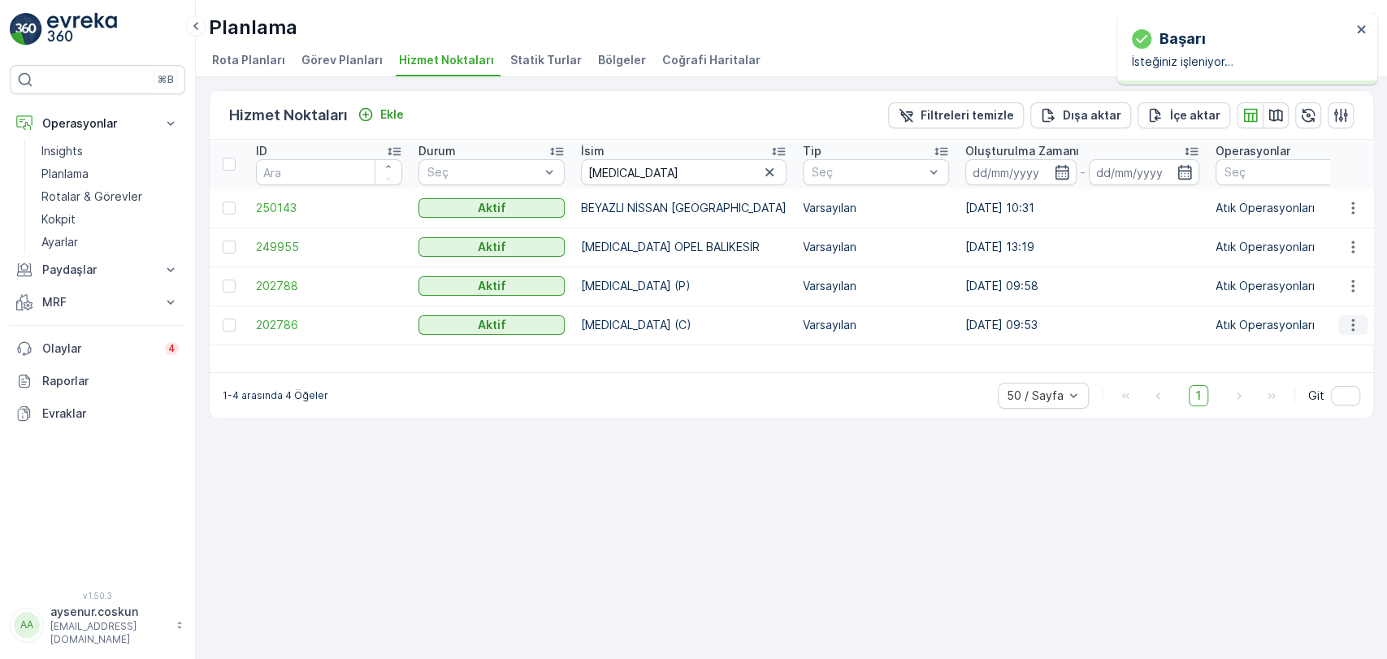
click at [1350, 323] on icon "button" at bounding box center [1353, 325] width 16 height 16
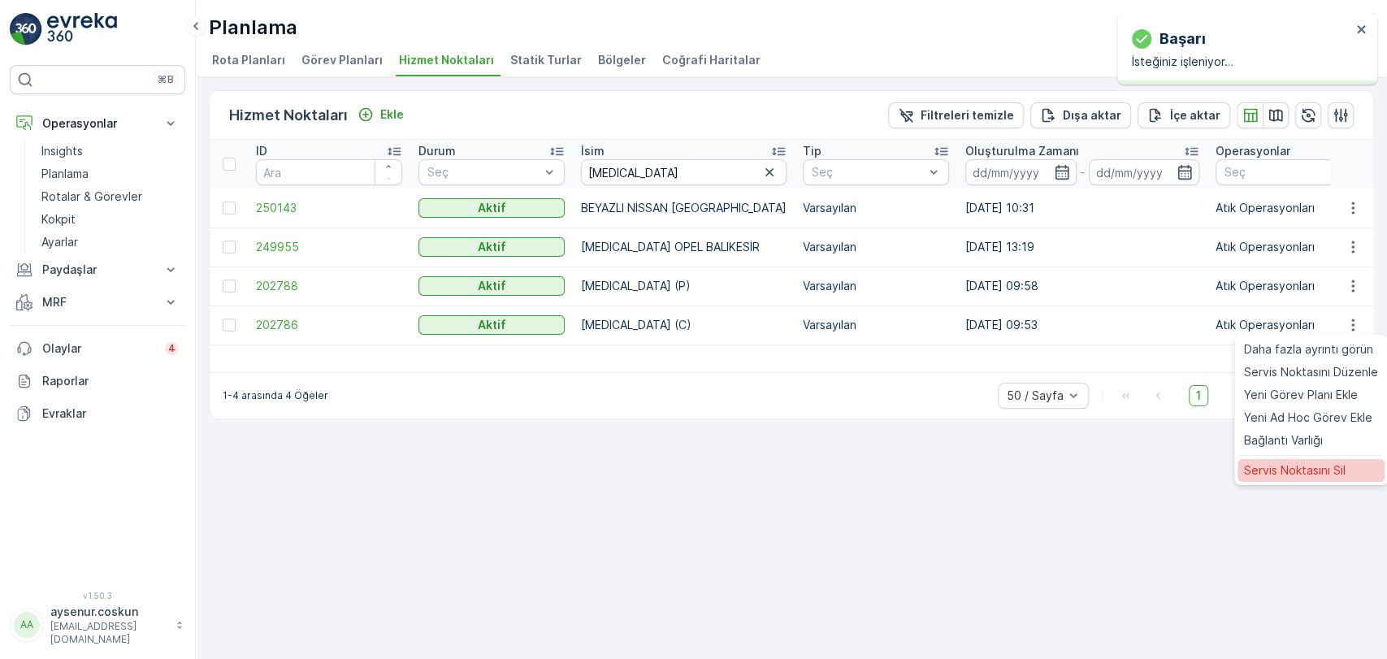
click at [1291, 471] on span "Servis Noktasını Sil" at bounding box center [1295, 470] width 102 height 16
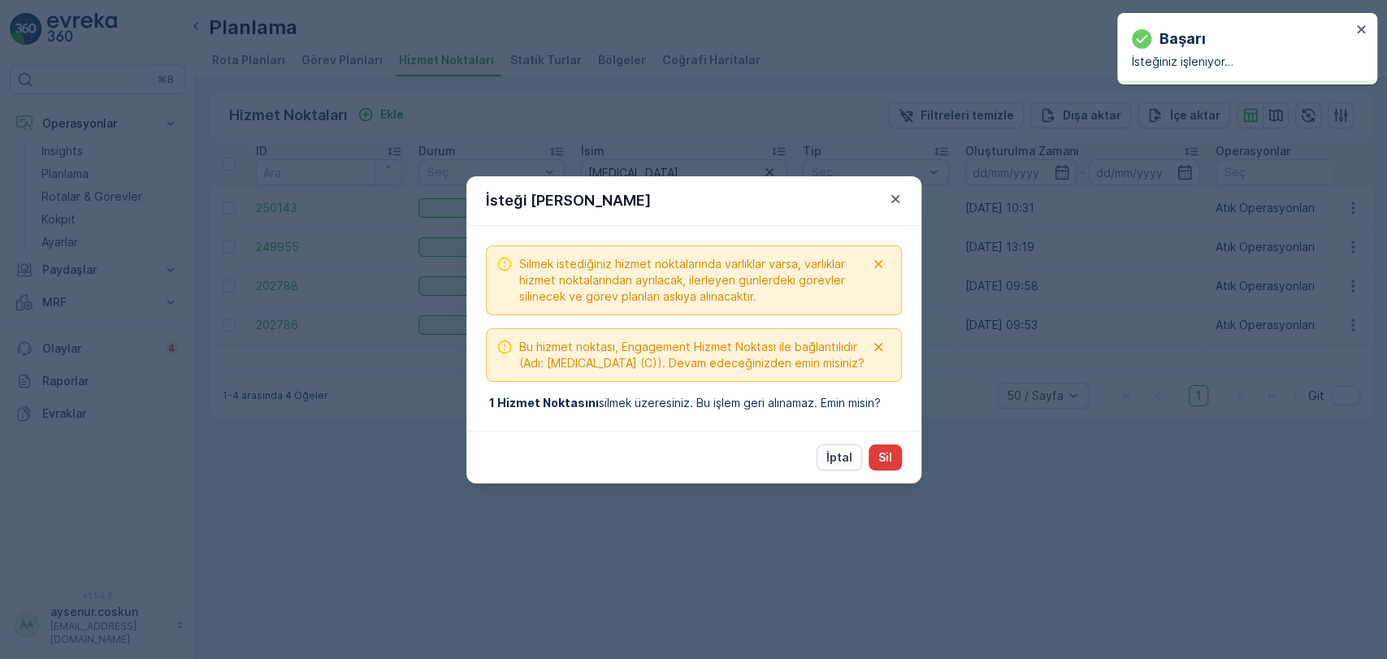
click at [895, 424] on div "Silmek istediğiniz hizmet noktalarında varlıklar varsa, varlıklar hizmet noktal…" at bounding box center [693, 328] width 455 height 205
click at [887, 456] on p "Sil" at bounding box center [885, 457] width 14 height 16
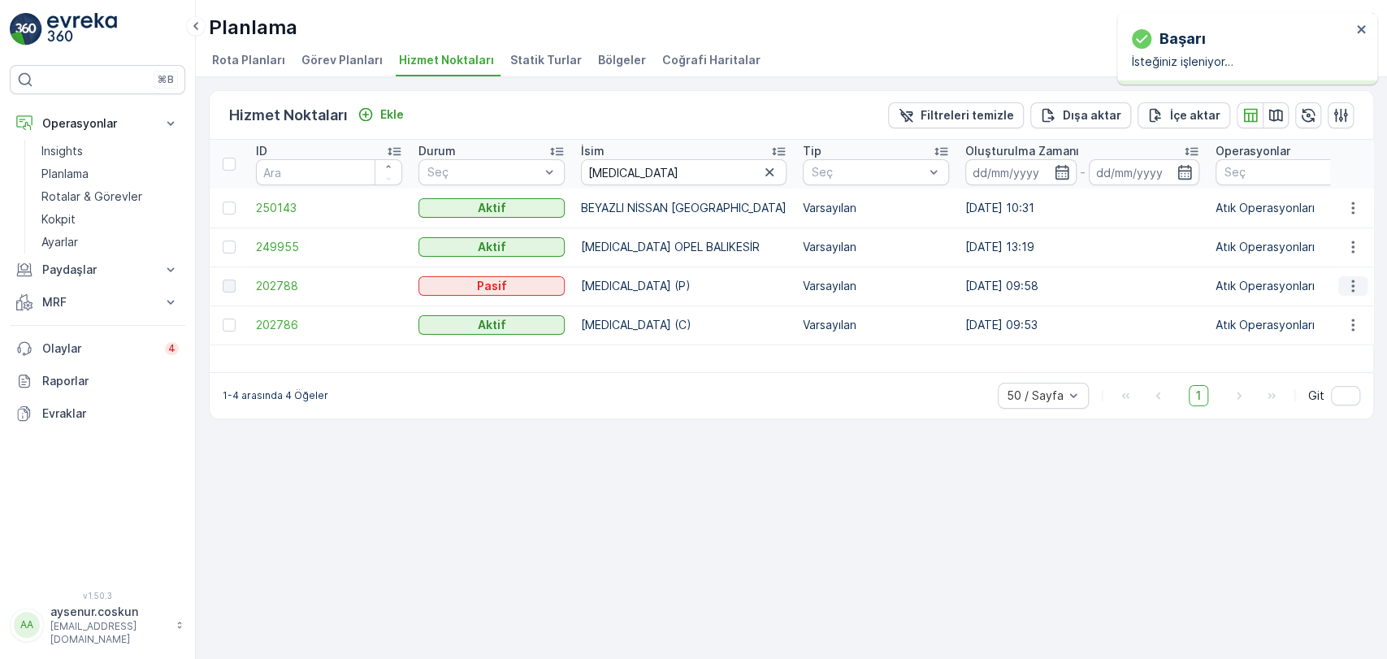
click at [1348, 286] on icon "button" at bounding box center [1353, 286] width 16 height 16
click at [1352, 253] on icon "button" at bounding box center [1353, 247] width 16 height 16
click at [1340, 270] on span "Daha fazla ayrıntı görün" at bounding box center [1308, 271] width 129 height 16
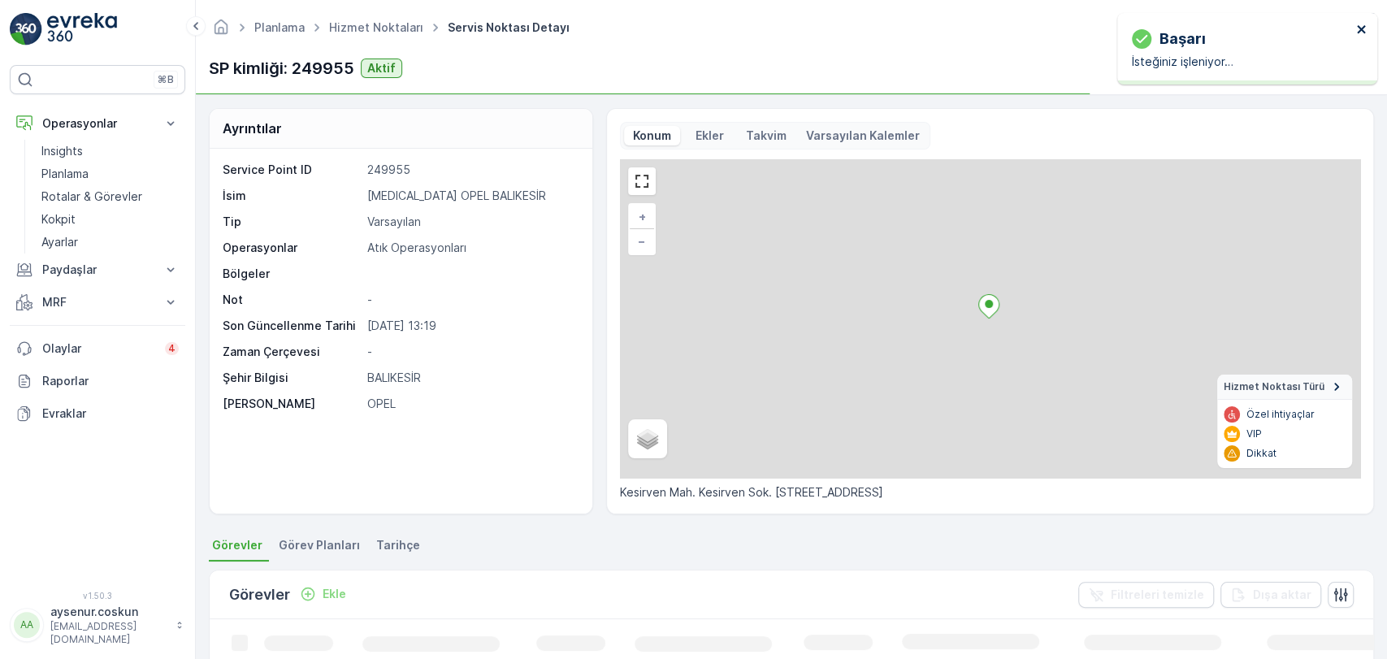
click at [1365, 31] on icon "close" at bounding box center [1361, 29] width 11 height 13
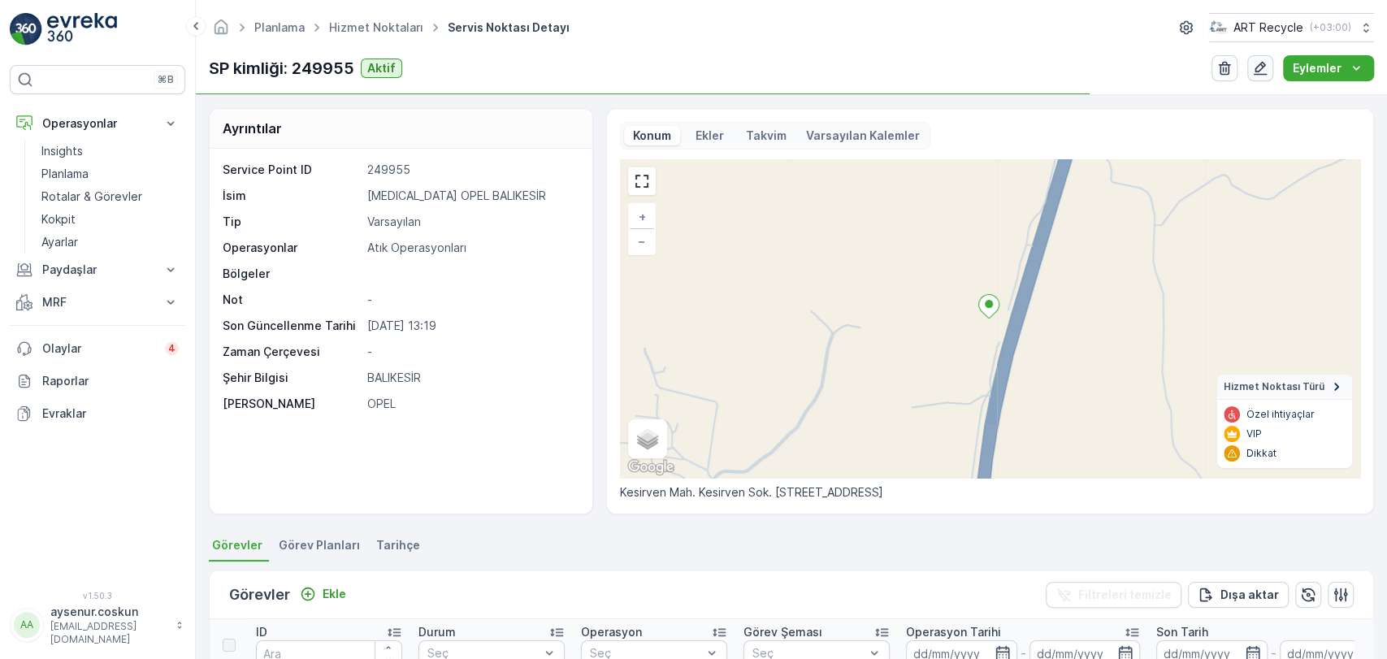
click at [1255, 68] on icon "button" at bounding box center [1260, 68] width 16 height 16
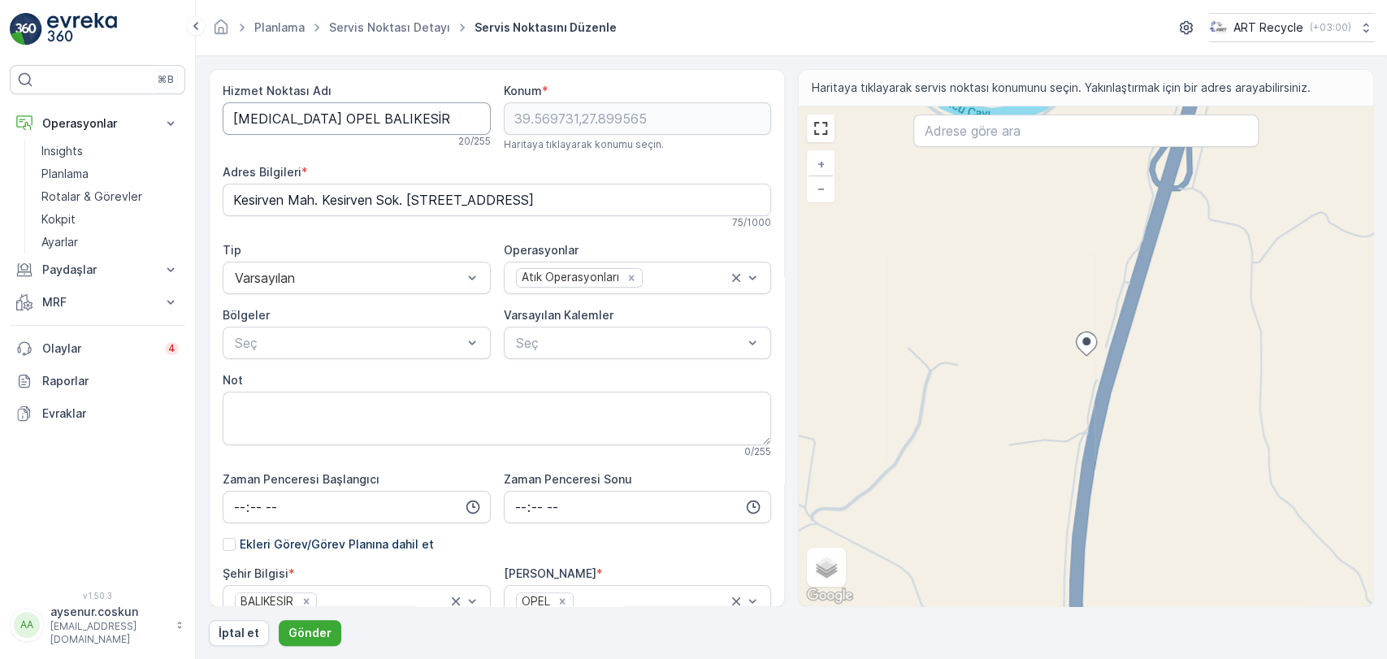
click at [288, 118] on Adı "[MEDICAL_DATA] OPEL BALIKESİR" at bounding box center [357, 118] width 268 height 33
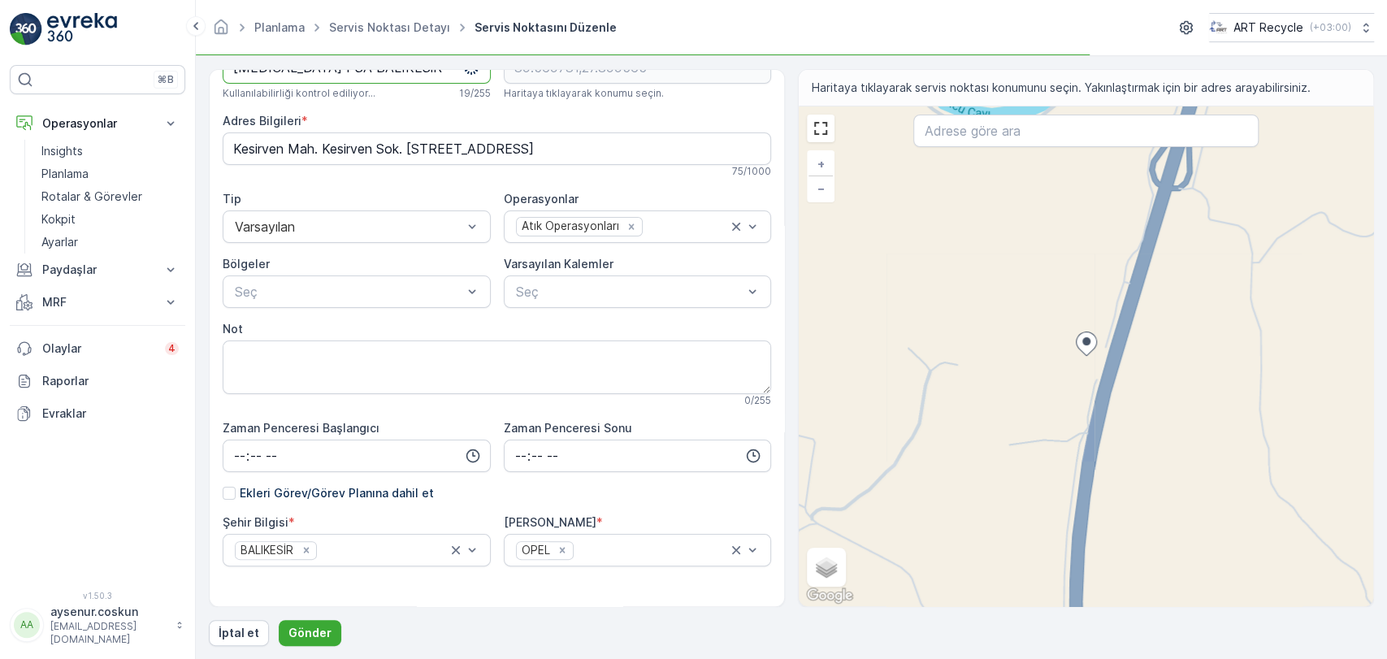
scroll to position [76, 0]
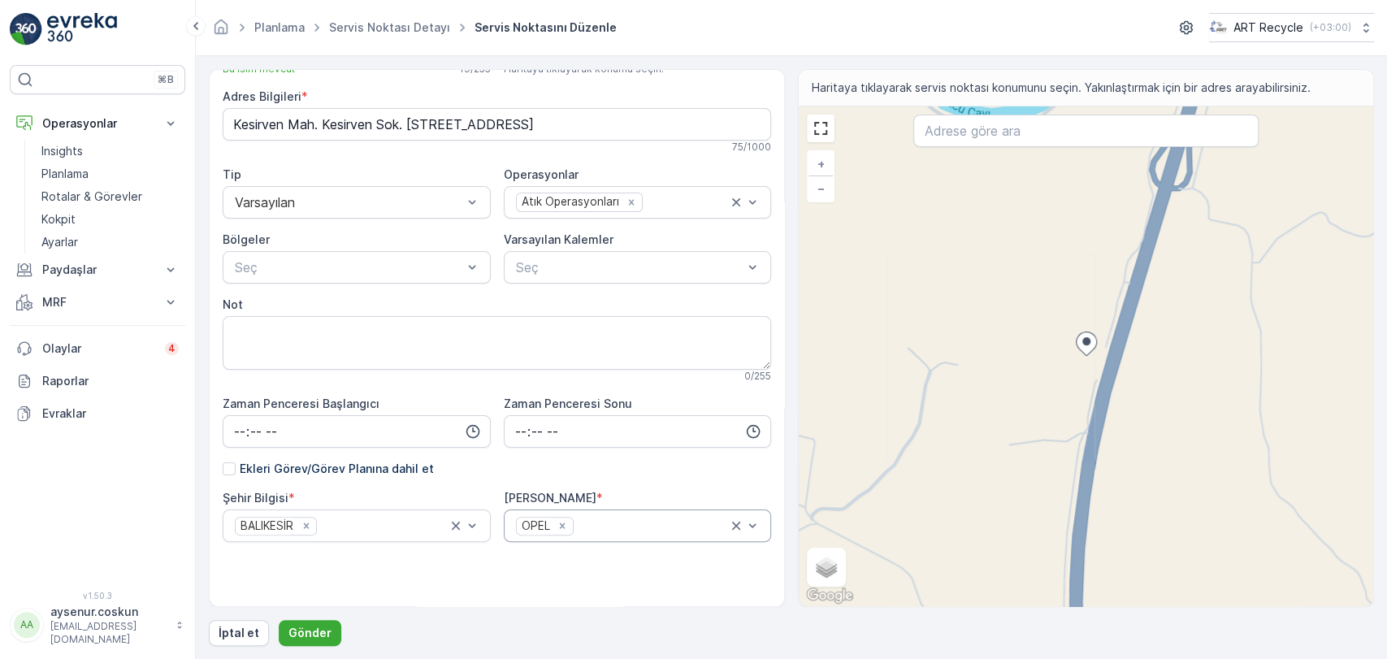
type Adı "[MEDICAL_DATA] PSA BALIKESİR"
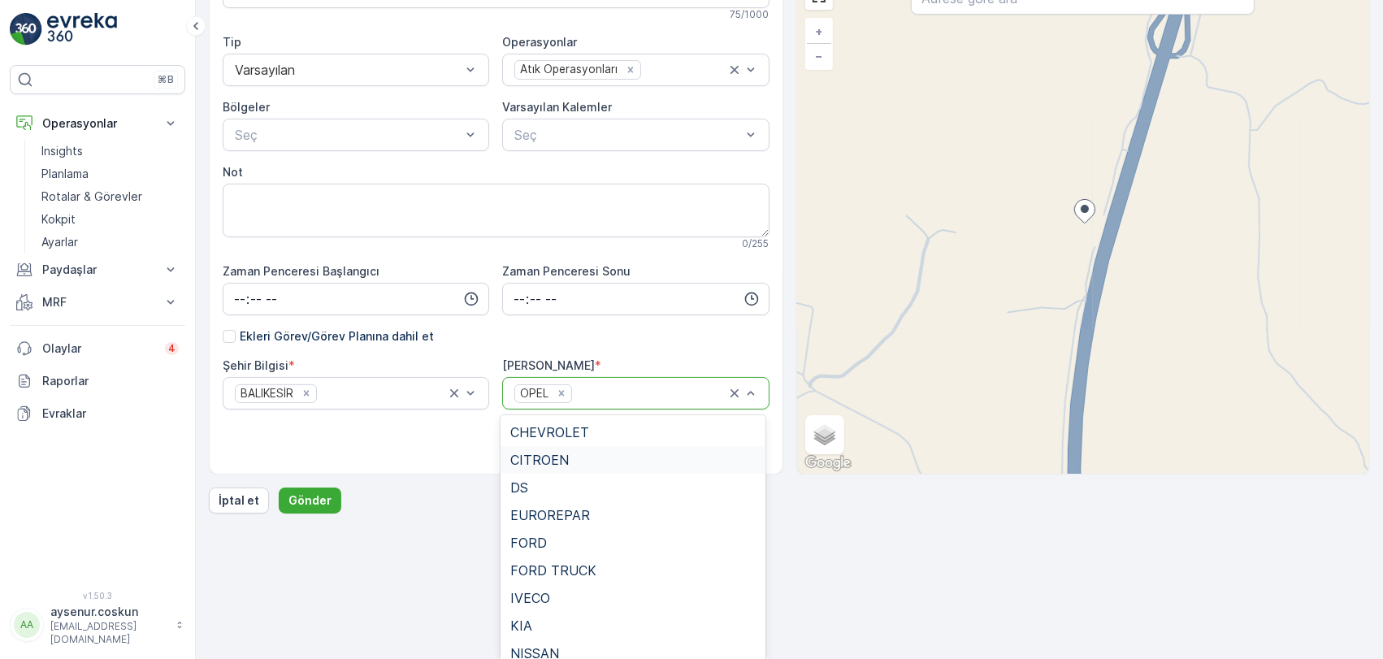
click at [555, 460] on span "CITROEN" at bounding box center [539, 460] width 59 height 15
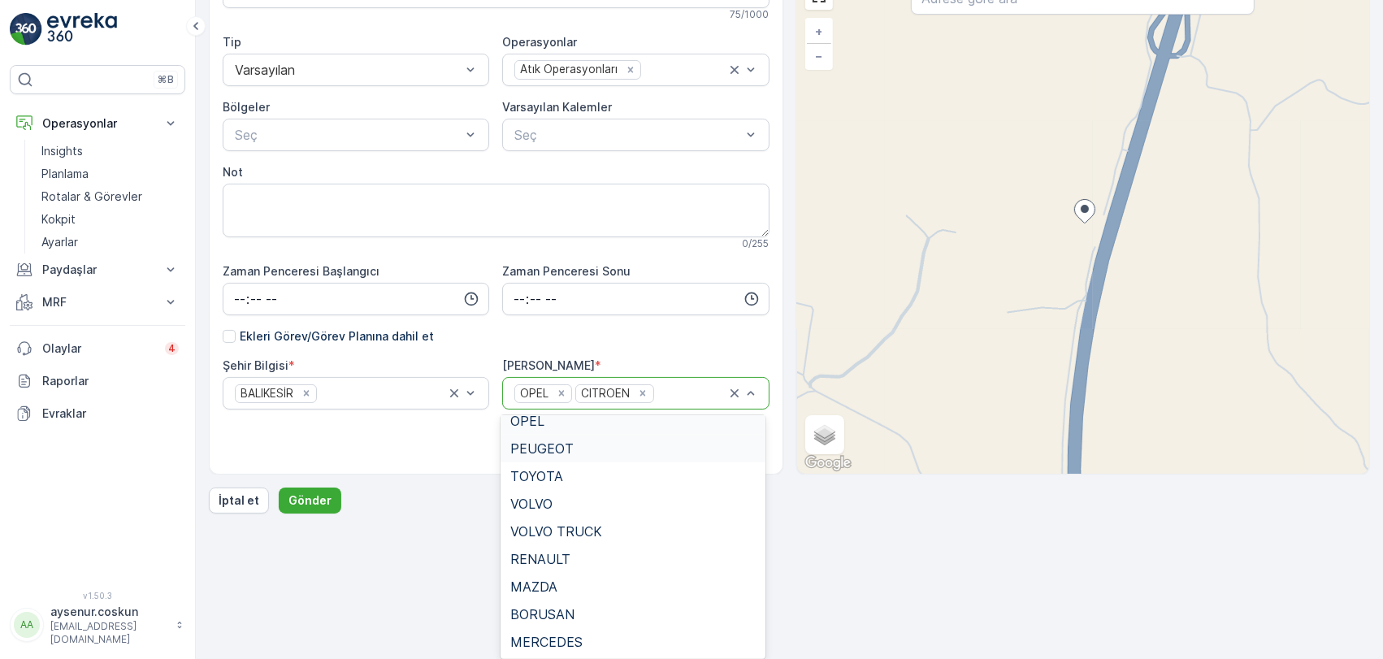
click at [540, 451] on span "PEUGEOT" at bounding box center [541, 448] width 63 height 15
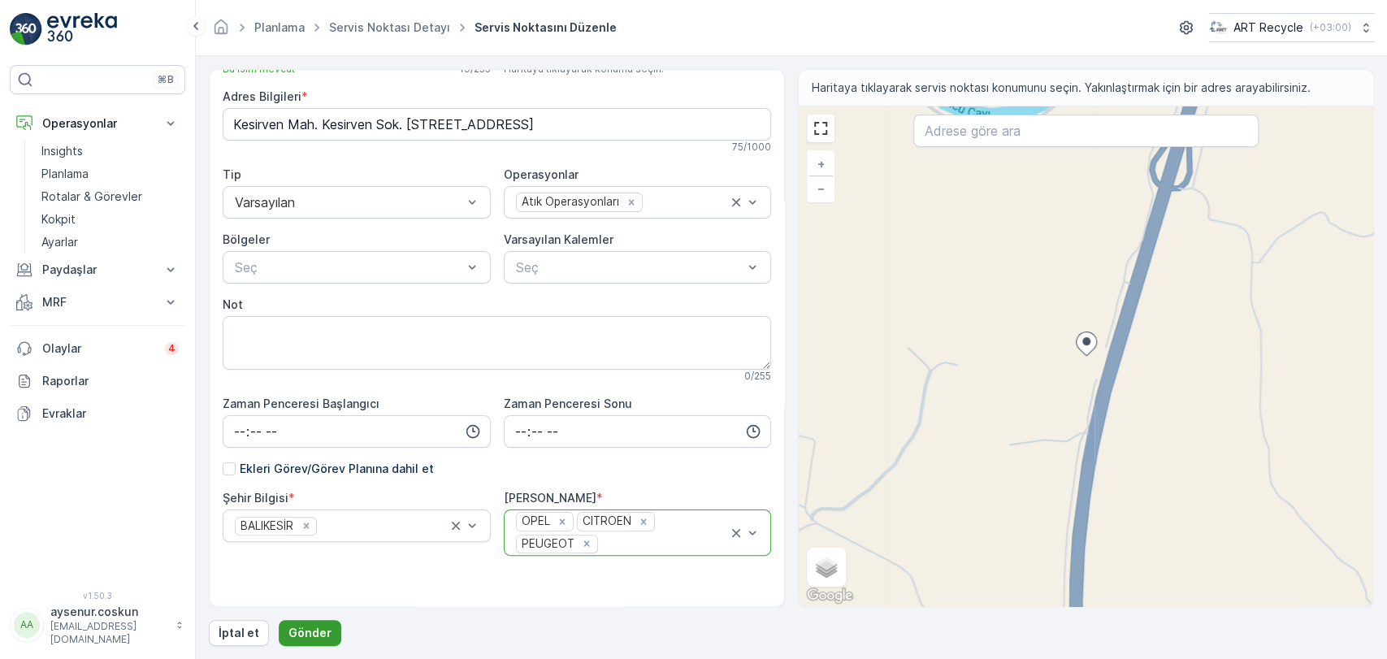
click at [305, 634] on p "Gönder" at bounding box center [309, 633] width 43 height 16
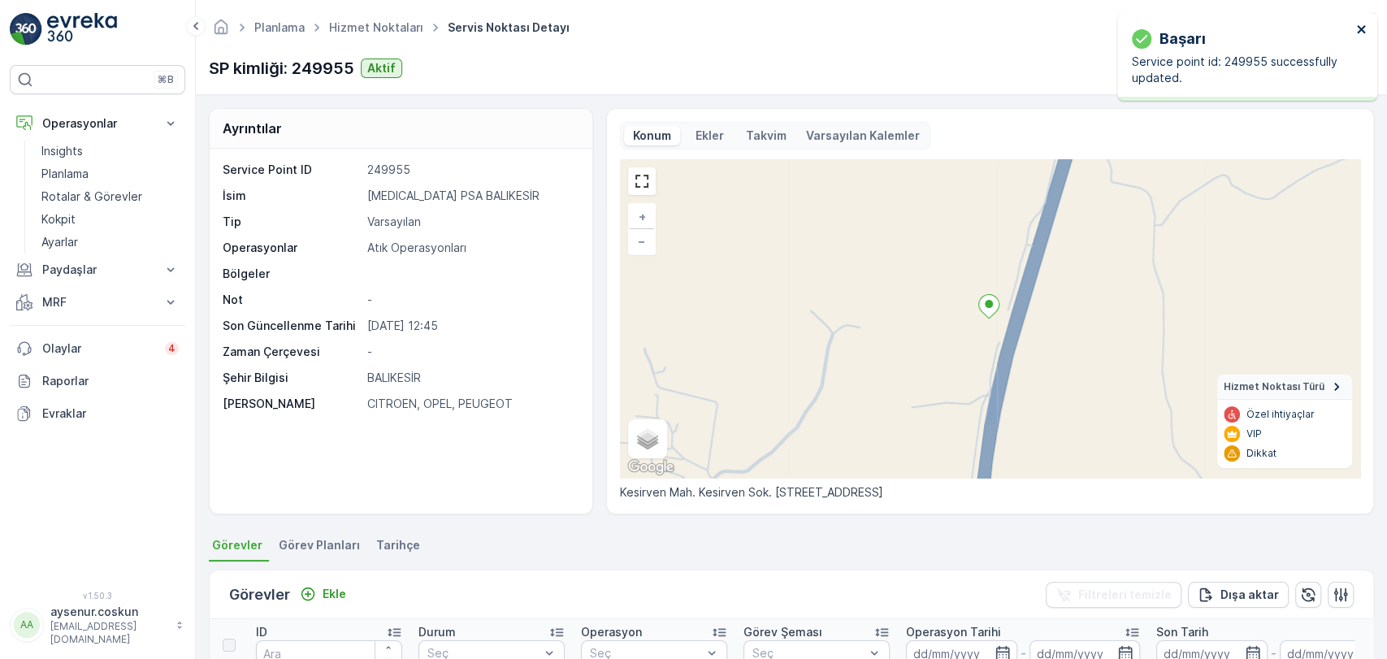
click at [1359, 34] on icon "close" at bounding box center [1361, 29] width 11 height 13
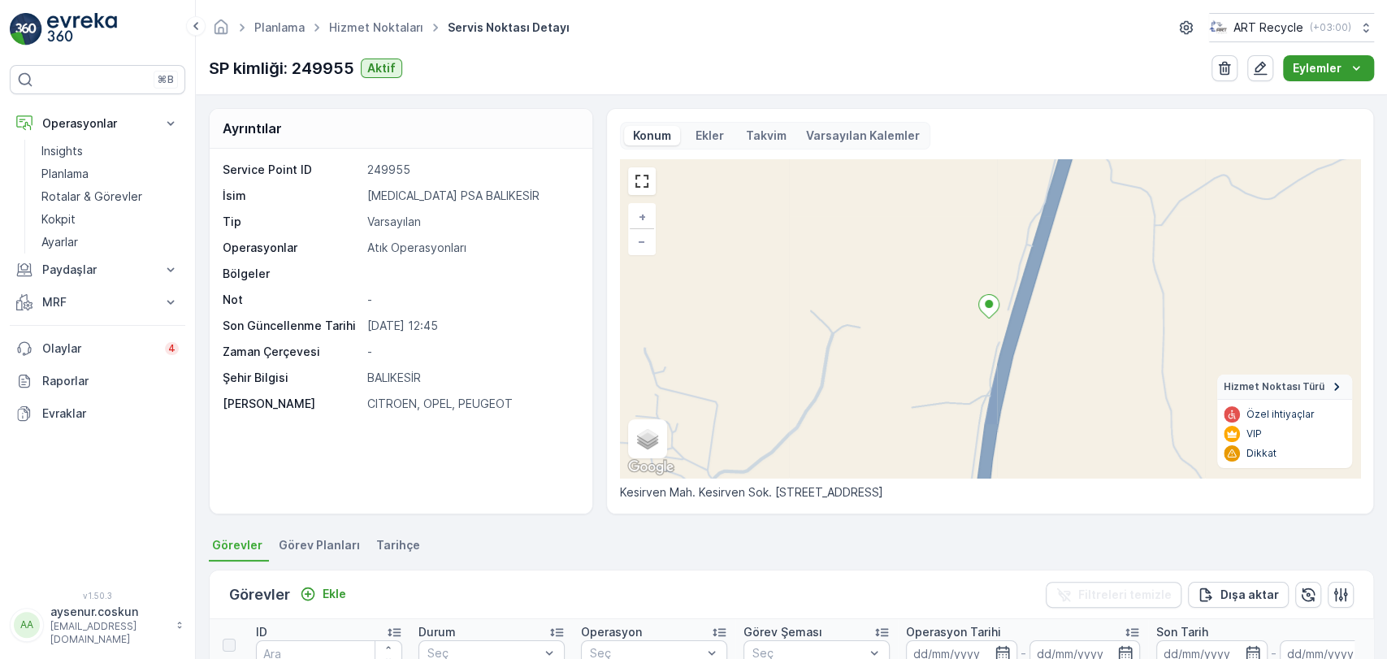
click at [1336, 79] on button "Eylemler" at bounding box center [1328, 68] width 91 height 26
click at [1320, 127] on span "Yeni Ad Hoc Görev Ekle" at bounding box center [1315, 122] width 128 height 16
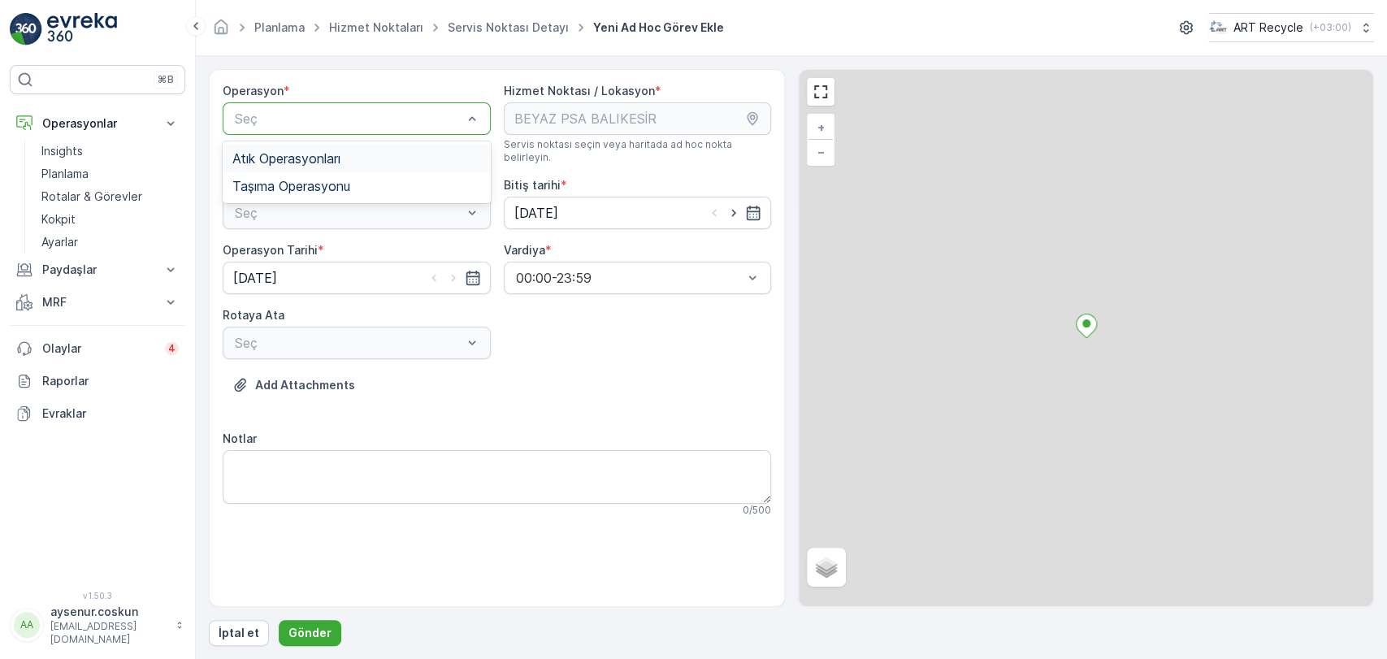
click at [346, 145] on div "Atık Operasyonları" at bounding box center [357, 159] width 268 height 28
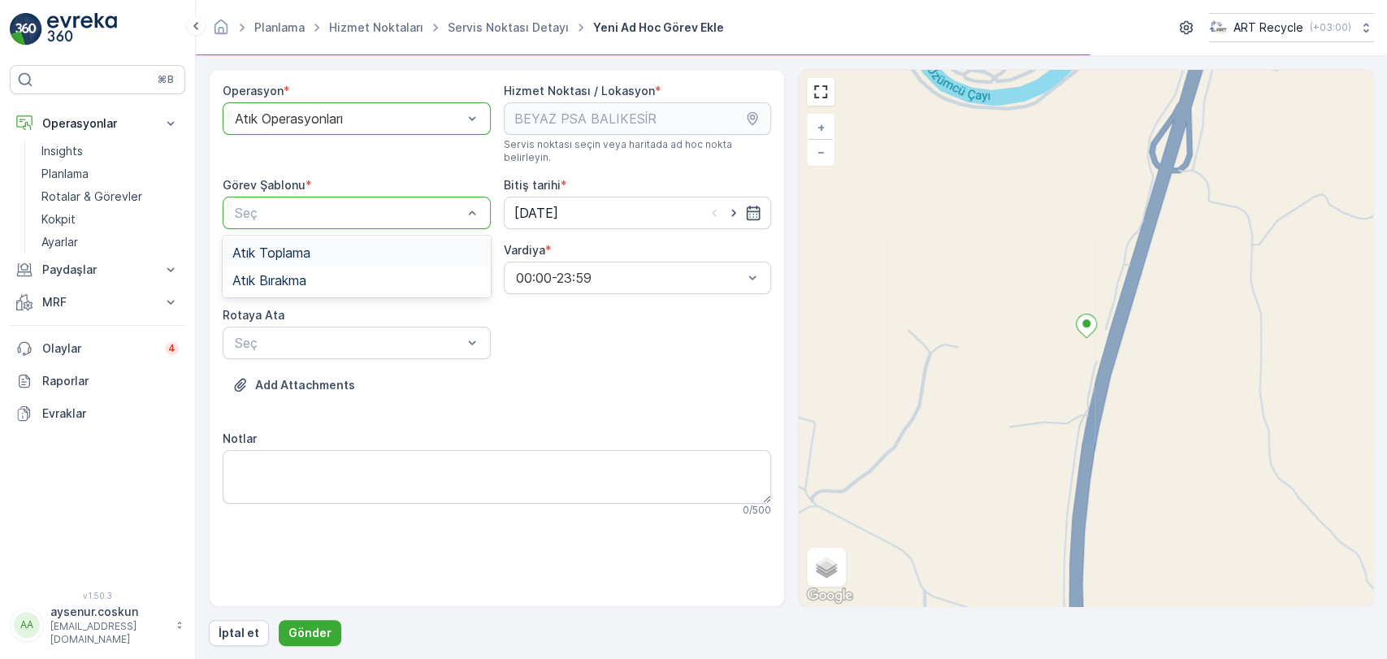
click at [331, 215] on div "Seç" at bounding box center [357, 213] width 268 height 33
click at [336, 245] on div "Atık Toplama" at bounding box center [356, 252] width 249 height 15
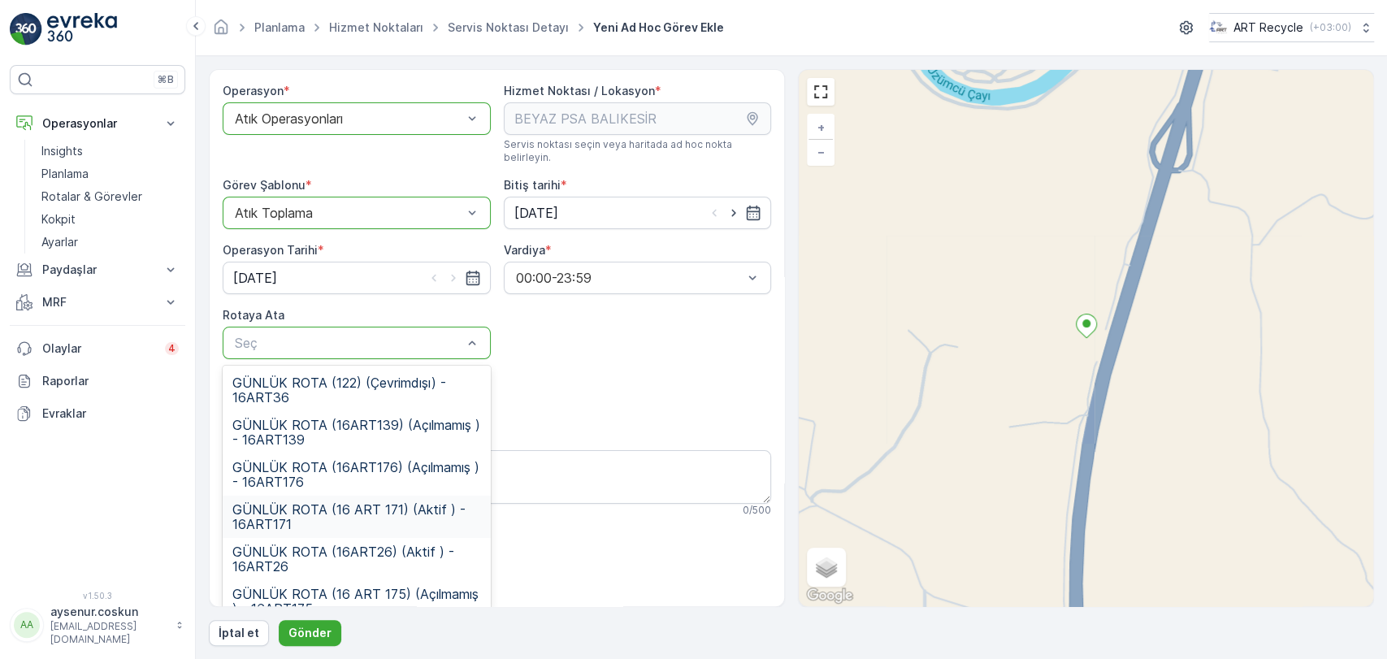
click at [371, 508] on span "GÜNLÜK ROTA (16 ART 171) (Aktif ) - 16ART171" at bounding box center [356, 516] width 249 height 29
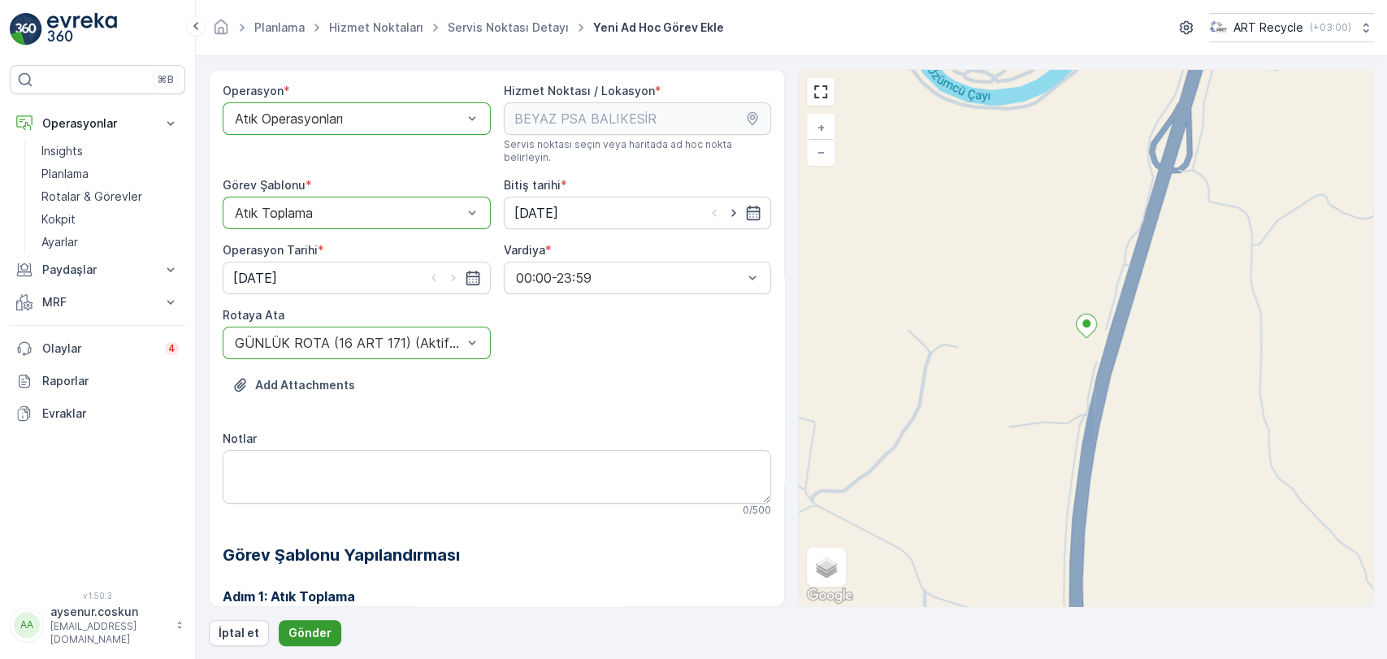
click at [316, 631] on p "Gönder" at bounding box center [309, 633] width 43 height 16
